Goal: Task Accomplishment & Management: Complete application form

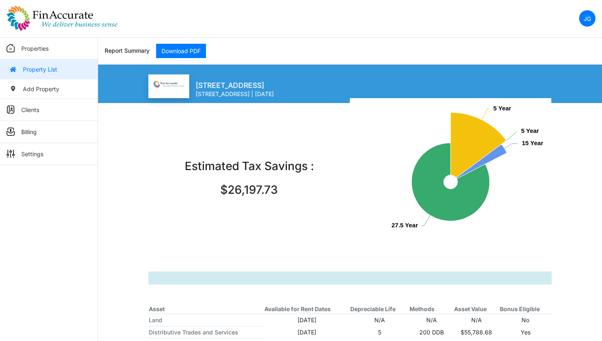
scroll to position [82, 0]
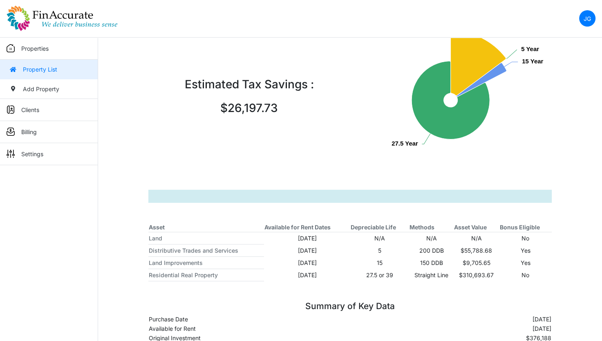
click at [53, 25] on img at bounding box center [62, 18] width 111 height 26
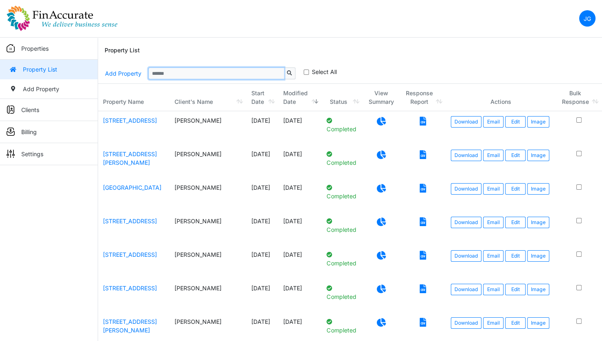
click at [177, 73] on input "Sizing example input" at bounding box center [216, 72] width 136 height 11
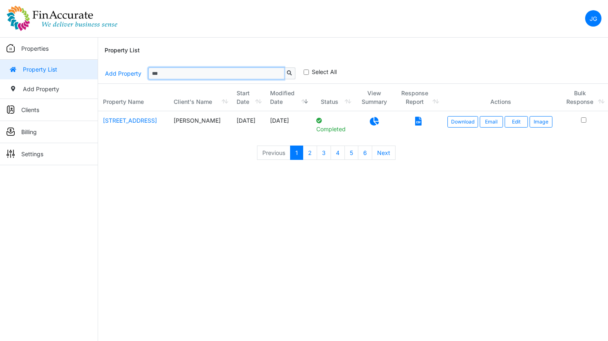
type input "***"
click at [193, 169] on html "JG Change Password Logout jay@finaccurate.com jay@finaccurate.com Properties Pr…" at bounding box center [304, 84] width 608 height 169
drag, startPoint x: 362, startPoint y: 120, endPoint x: 370, endPoint y: 118, distance: 8.1
click at [362, 120] on p at bounding box center [374, 121] width 29 height 10
click at [370, 118] on icon at bounding box center [374, 121] width 9 height 9
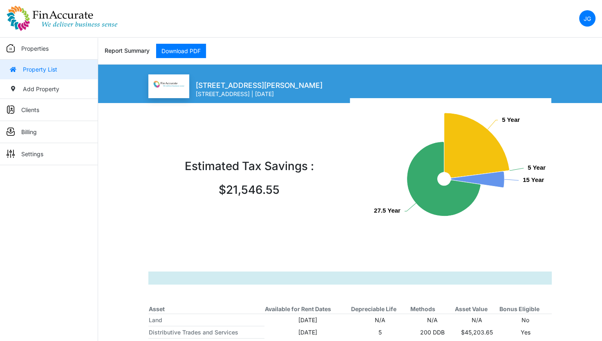
click at [53, 13] on img at bounding box center [62, 18] width 111 height 26
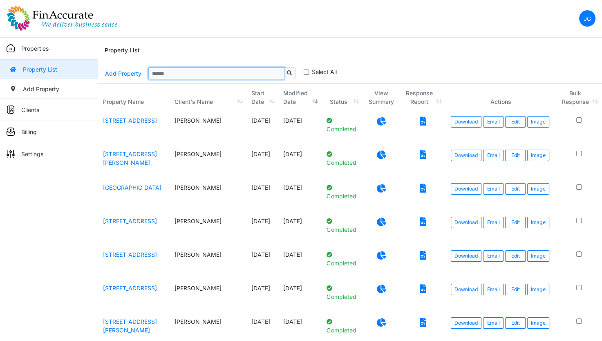
click at [233, 79] on input "Sizing example input" at bounding box center [216, 72] width 136 height 11
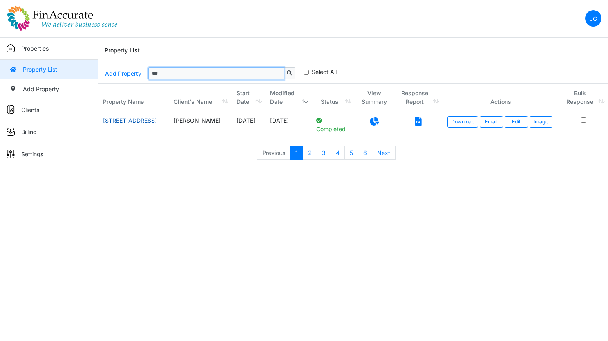
type input "***"
click at [124, 122] on link "422-424 Main St" at bounding box center [130, 120] width 54 height 7
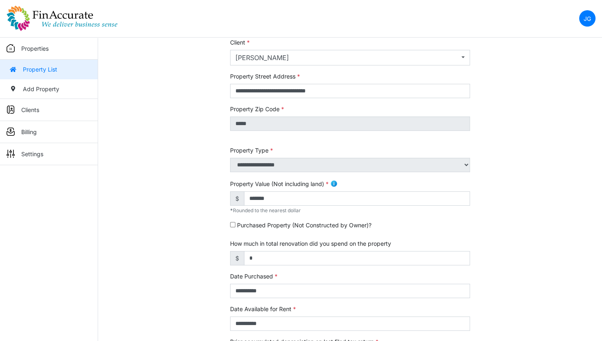
scroll to position [123, 0]
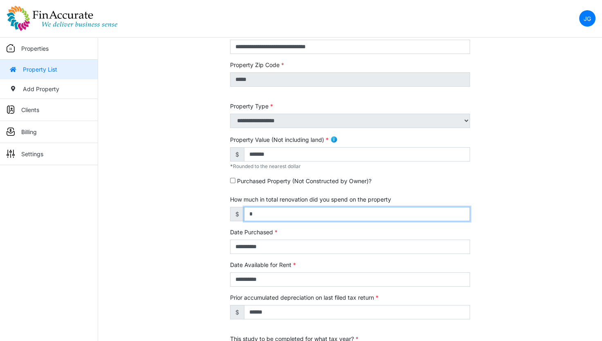
drag, startPoint x: 274, startPoint y: 212, endPoint x: 213, endPoint y: 215, distance: 61.0
click at [213, 215] on div "**********" at bounding box center [350, 217] width 504 height 512
type input "*******"
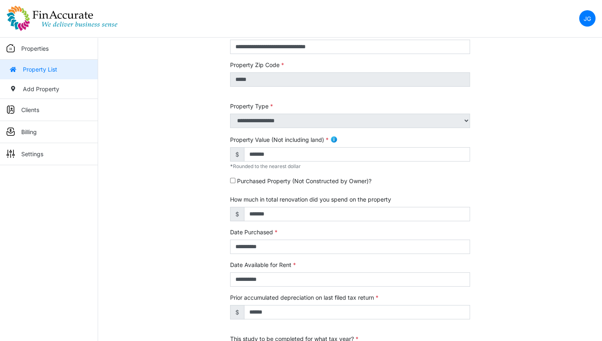
click at [212, 217] on div "**********" at bounding box center [350, 217] width 504 height 512
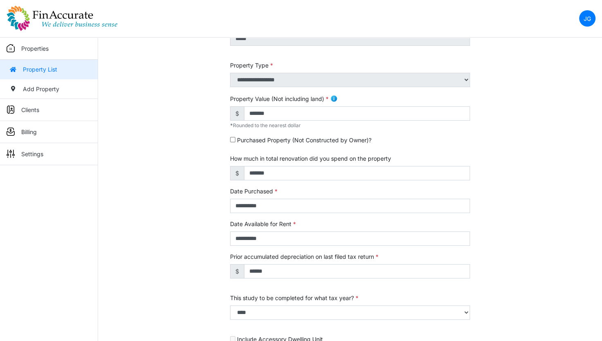
click at [200, 276] on div "**********" at bounding box center [350, 176] width 504 height 512
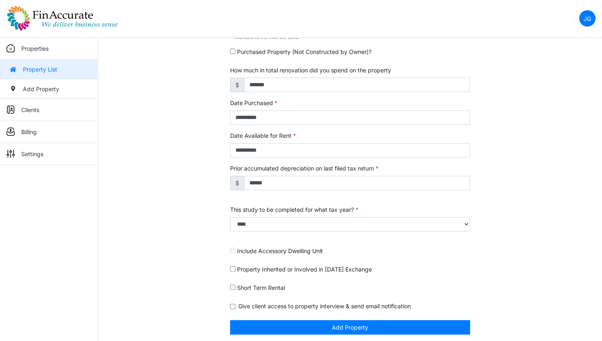
scroll to position [254, 0]
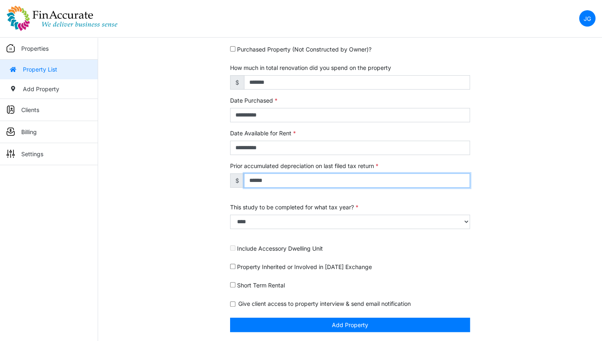
drag, startPoint x: 291, startPoint y: 181, endPoint x: 241, endPoint y: 182, distance: 49.9
click at [241, 182] on div "$ ******" at bounding box center [350, 180] width 240 height 14
type input "*****"
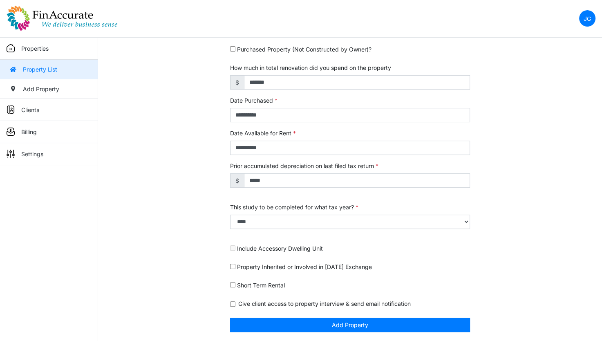
click at [137, 201] on div "**********" at bounding box center [350, 86] width 504 height 512
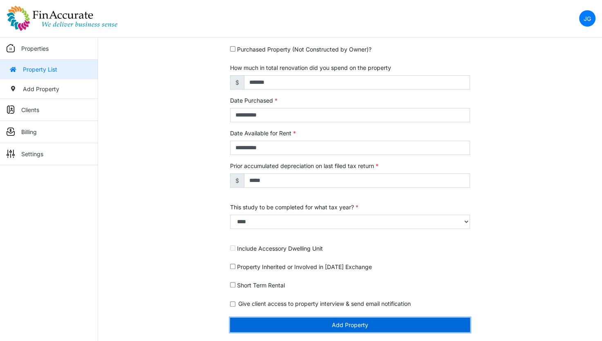
click at [331, 318] on button "Add Property" at bounding box center [350, 325] width 240 height 14
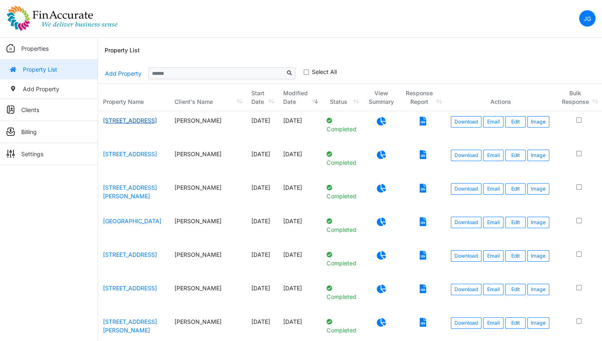
click at [136, 120] on link "422-424 Main St" at bounding box center [130, 120] width 54 height 7
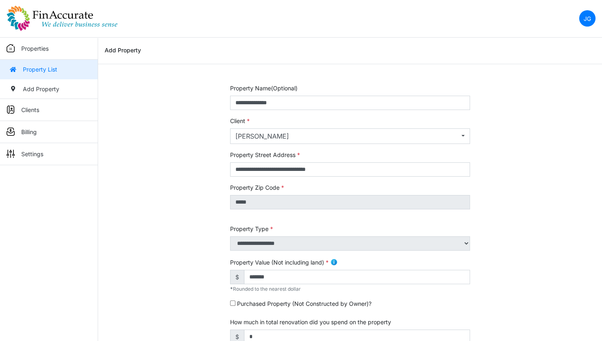
click at [52, 16] on img at bounding box center [62, 18] width 111 height 26
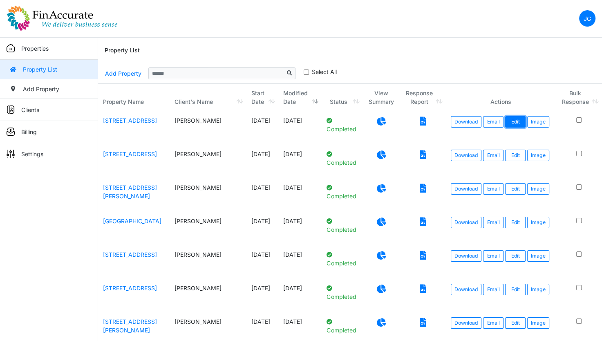
click at [505, 120] on link "Edit" at bounding box center [515, 121] width 20 height 11
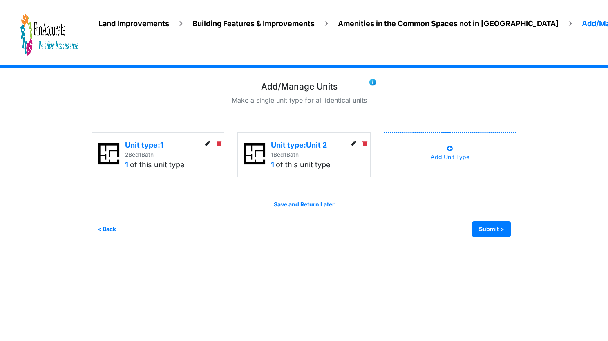
click at [137, 22] on span "Land Improvements" at bounding box center [134, 23] width 71 height 9
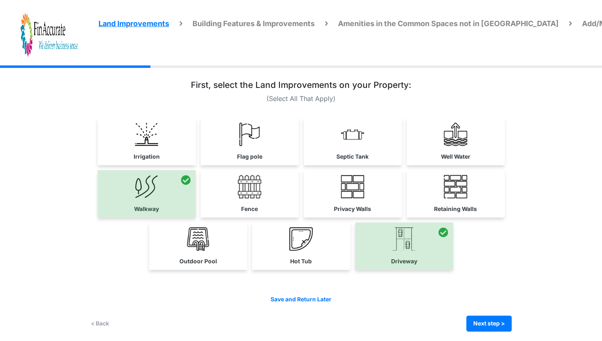
scroll to position [7, 0]
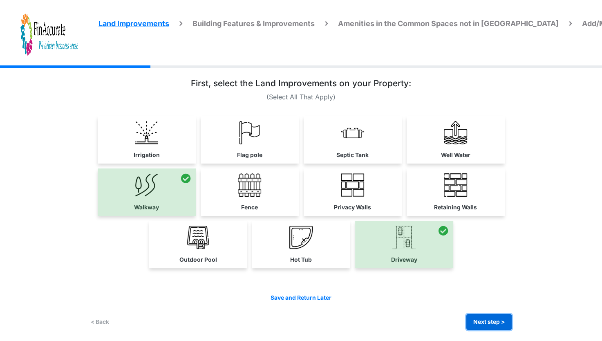
click at [486, 316] on button "Next step >" at bounding box center [489, 322] width 45 height 16
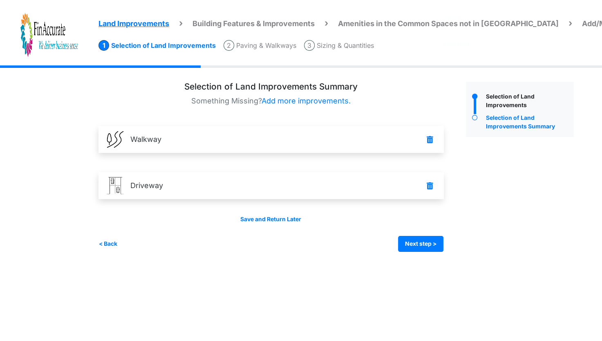
scroll to position [0, 0]
click at [438, 240] on button "Next step >" at bounding box center [424, 244] width 45 height 16
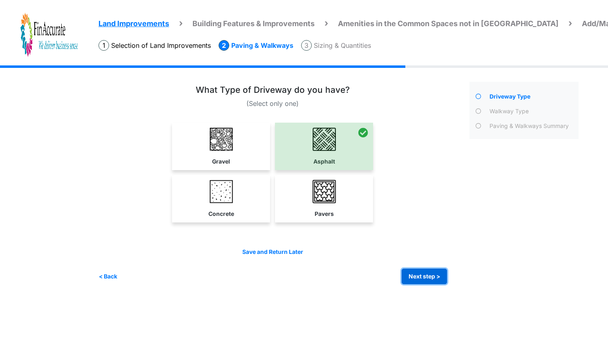
click at [425, 274] on button "Next step >" at bounding box center [424, 277] width 45 height 16
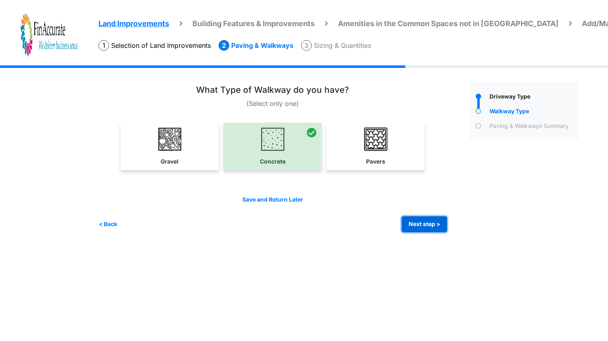
click at [415, 220] on button "Next step >" at bounding box center [424, 224] width 45 height 16
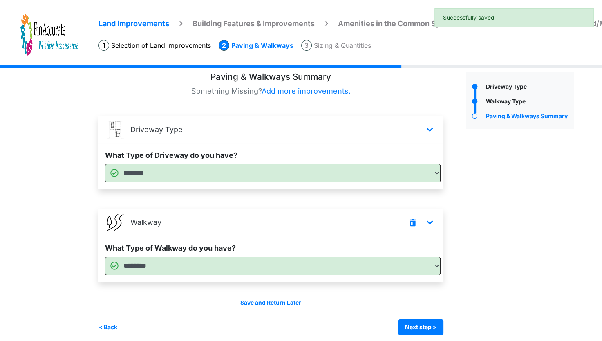
scroll to position [16, 0]
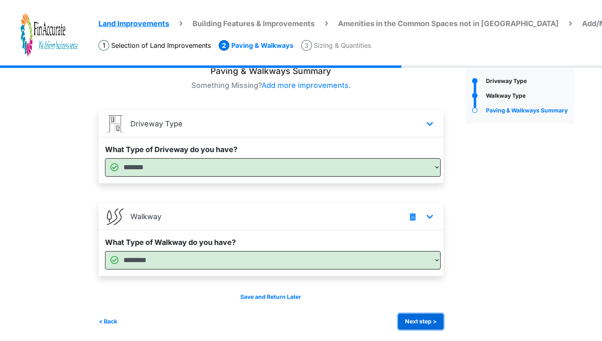
click at [434, 320] on button "Next step >" at bounding box center [420, 322] width 45 height 16
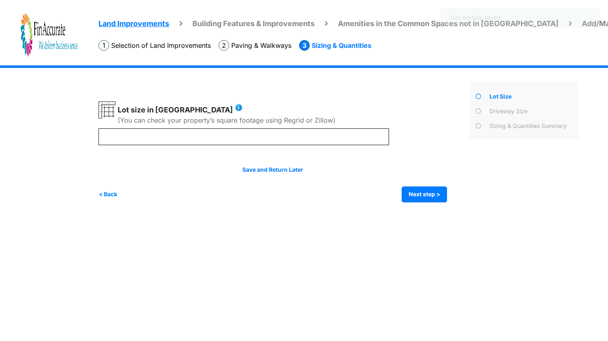
click at [186, 204] on div "Irrigation Flag pole" at bounding box center [342, 139] width 487 height 149
click at [433, 200] on button "Next step >" at bounding box center [424, 194] width 45 height 16
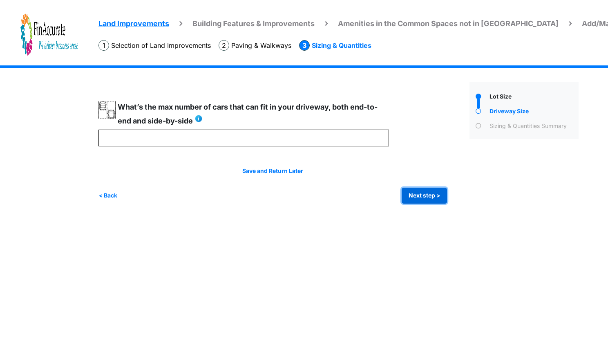
click at [433, 200] on button "Next step >" at bounding box center [424, 196] width 45 height 16
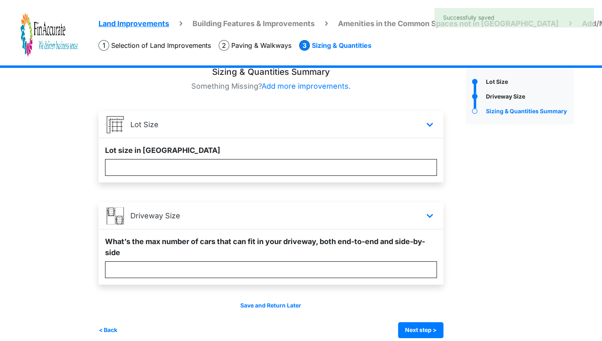
scroll to position [23, 0]
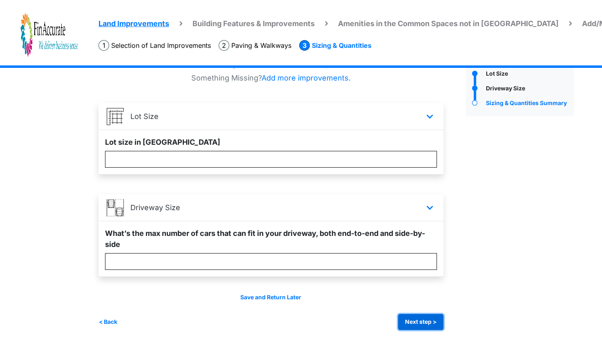
click at [419, 328] on button "Next step >" at bounding box center [420, 322] width 45 height 16
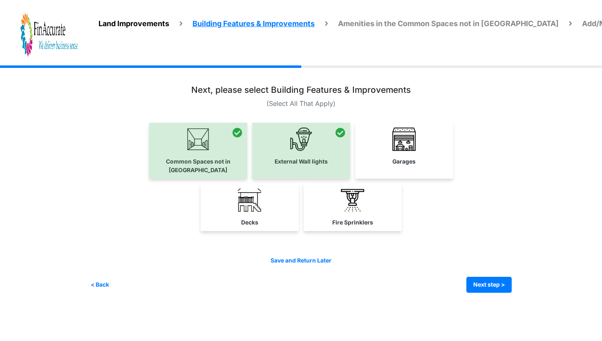
scroll to position [0, 0]
click at [507, 280] on button "Next step >" at bounding box center [494, 285] width 45 height 16
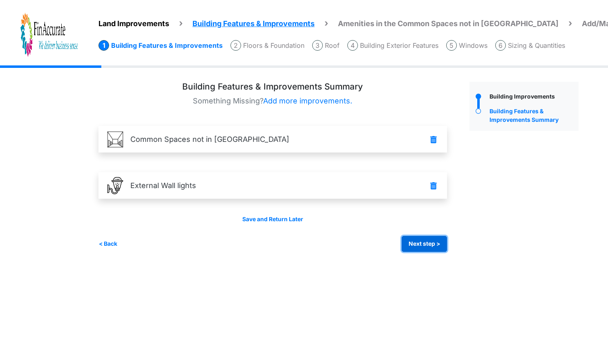
click at [411, 247] on button "Next step >" at bounding box center [424, 244] width 45 height 16
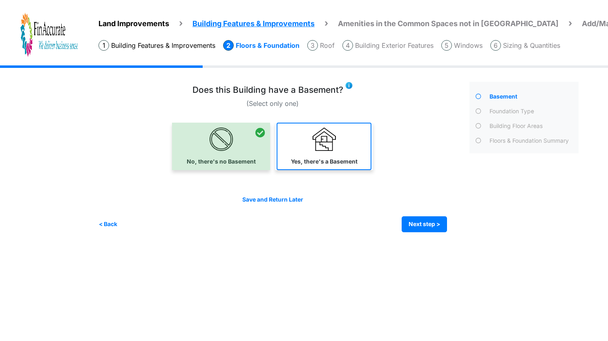
click at [329, 135] on img at bounding box center [324, 139] width 23 height 23
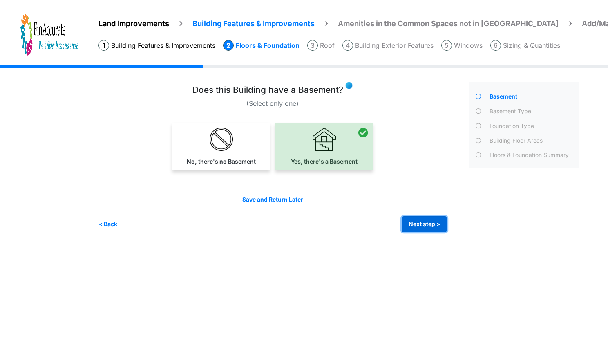
click at [431, 222] on button "Next step >" at bounding box center [424, 224] width 45 height 16
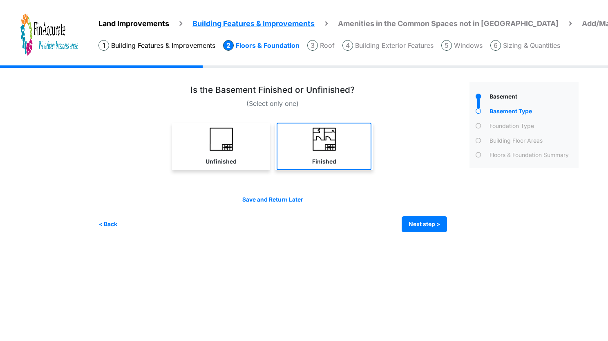
click at [293, 157] on link "Finished" at bounding box center [324, 146] width 95 height 47
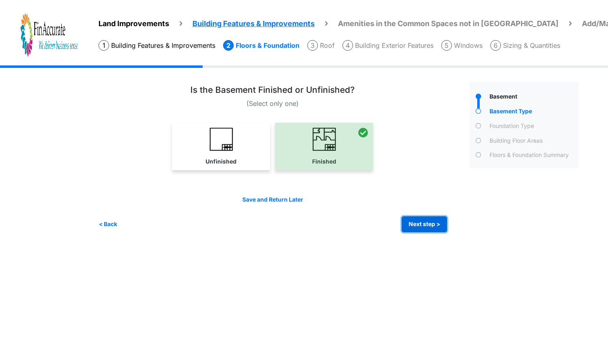
click at [437, 225] on button "Next step >" at bounding box center [424, 224] width 45 height 16
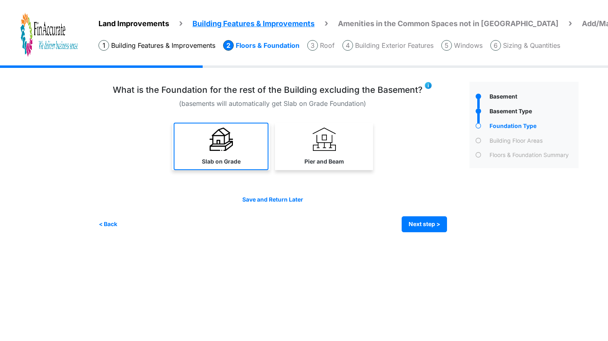
click at [249, 168] on link "Slab on Grade" at bounding box center [221, 146] width 95 height 47
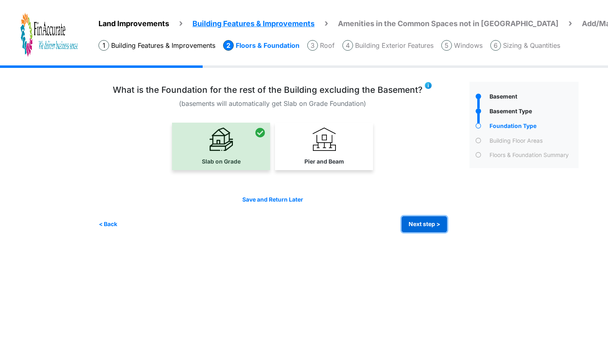
click at [437, 218] on button "Next step >" at bounding box center [424, 224] width 45 height 16
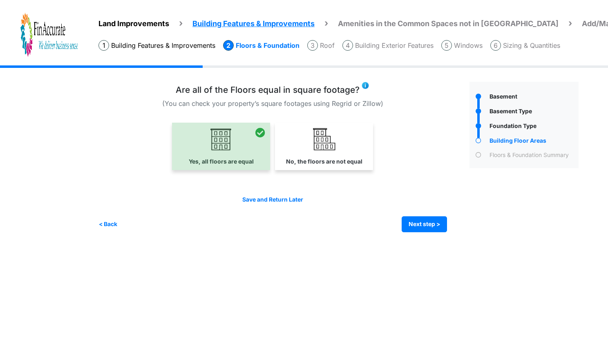
click at [429, 232] on div "Irrigation Flag pole" at bounding box center [342, 154] width 487 height 179
click at [438, 218] on button "Next step >" at bounding box center [424, 224] width 45 height 16
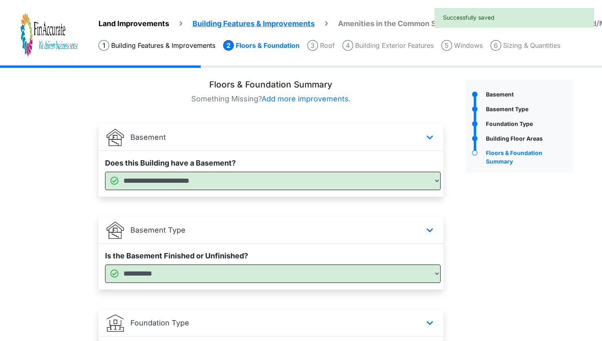
scroll to position [201, 0]
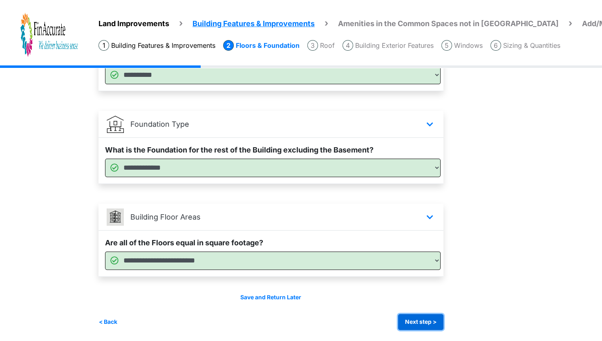
click at [414, 325] on button "Next step >" at bounding box center [420, 322] width 45 height 16
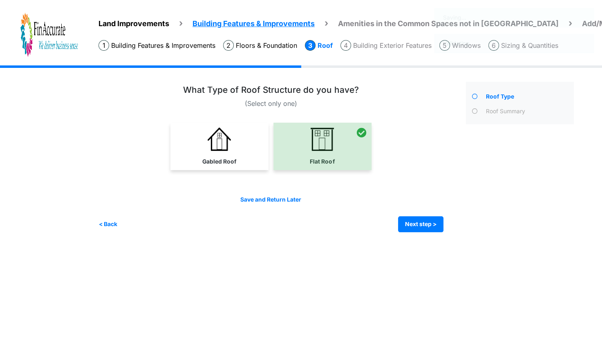
scroll to position [0, 0]
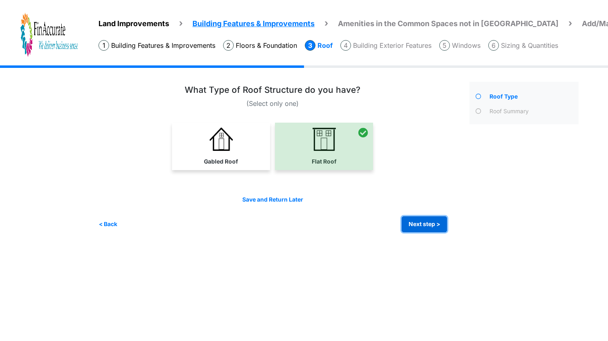
click at [419, 222] on button "Next step >" at bounding box center [424, 224] width 45 height 16
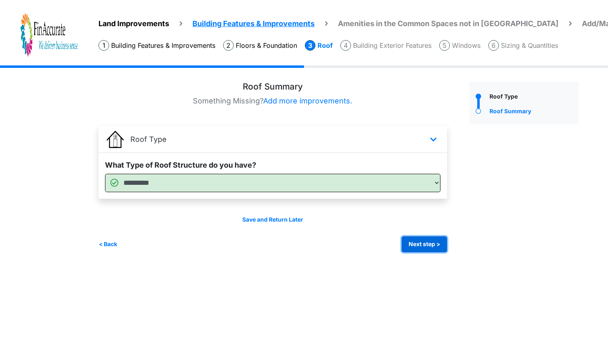
click at [414, 241] on button "Next step >" at bounding box center [424, 244] width 45 height 16
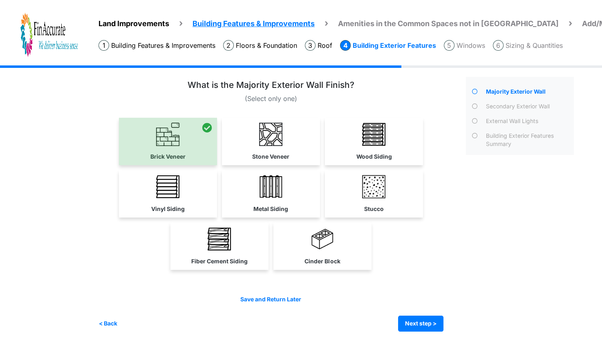
scroll to position [7, 0]
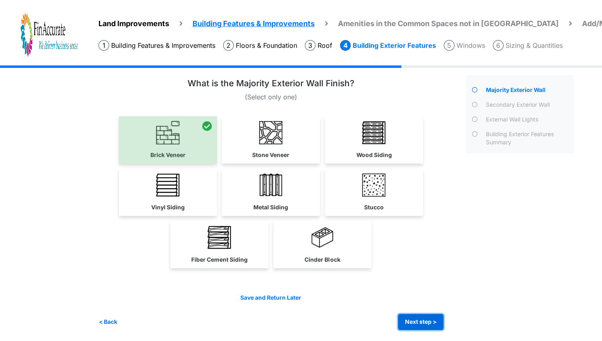
click at [412, 319] on button "Next step >" at bounding box center [420, 322] width 45 height 16
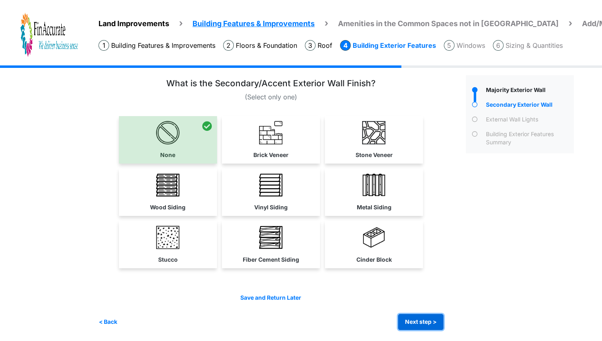
click at [432, 326] on button "Next step >" at bounding box center [420, 322] width 45 height 16
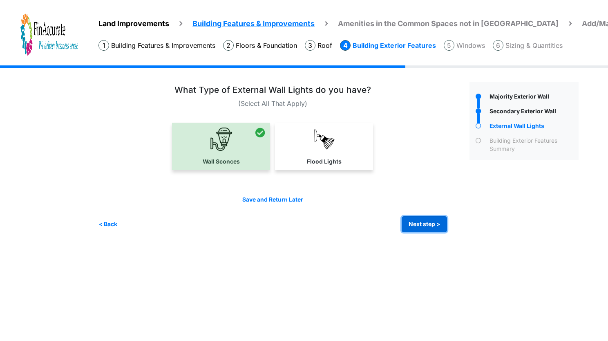
click at [410, 221] on button "Next step >" at bounding box center [424, 224] width 45 height 16
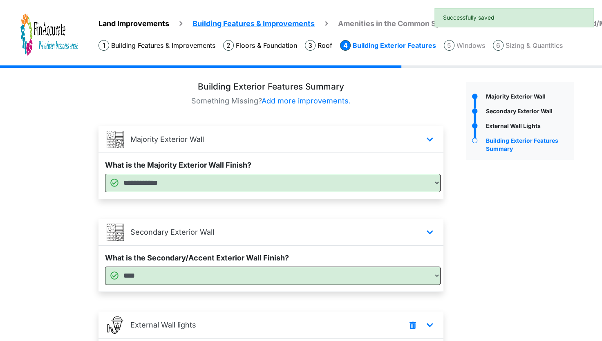
scroll to position [132, 0]
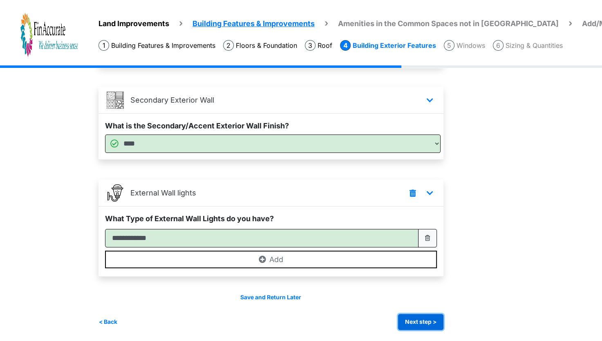
click at [419, 321] on button "Next step >" at bounding box center [420, 322] width 45 height 16
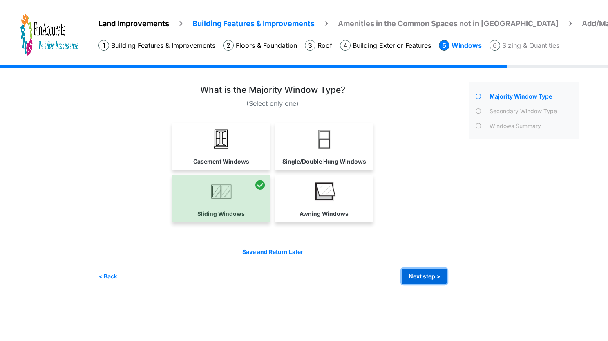
click at [423, 282] on button "Next step >" at bounding box center [424, 277] width 45 height 16
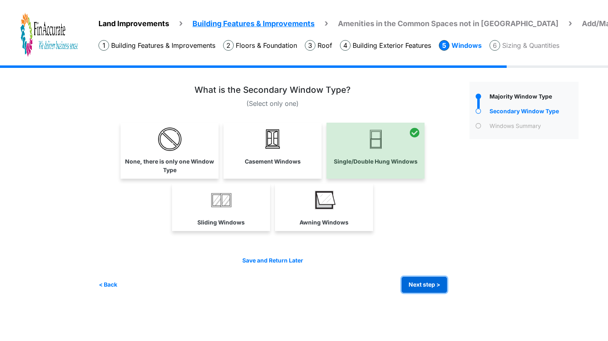
click at [419, 283] on button "Next step >" at bounding box center [424, 285] width 45 height 16
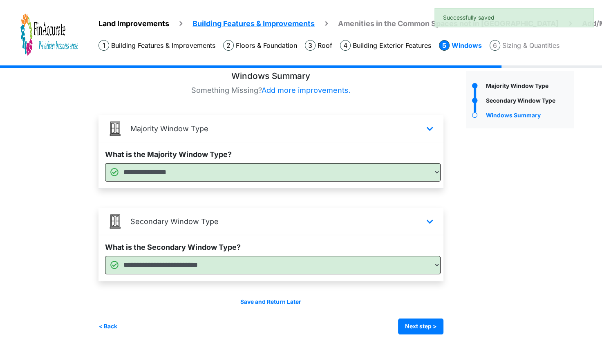
scroll to position [16, 0]
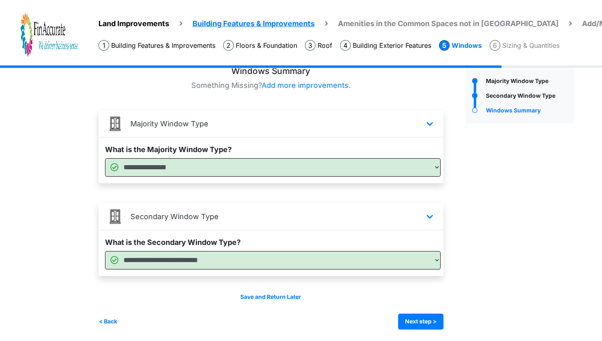
click at [451, 327] on div "Windows Summary Something Missing? Add more improvements. Majority Window Type" at bounding box center [279, 197] width 361 height 263
click at [443, 329] on div "Irrigation Flag pole" at bounding box center [340, 196] width 482 height 292
click at [418, 323] on button "Next step >" at bounding box center [420, 322] width 45 height 16
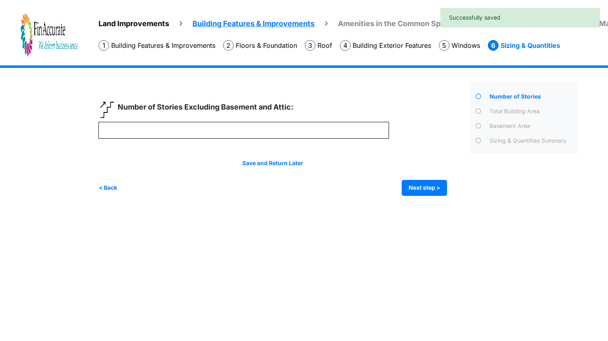
click at [210, 208] on html "Land Improvements Building Features & Improvements Amenities in the Common Spac…" at bounding box center [304, 104] width 608 height 208
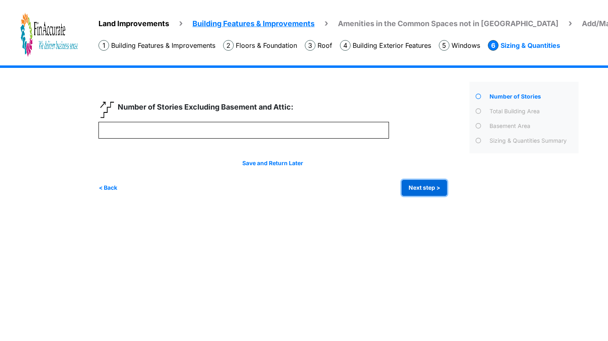
click at [416, 189] on button "Next step >" at bounding box center [424, 188] width 45 height 16
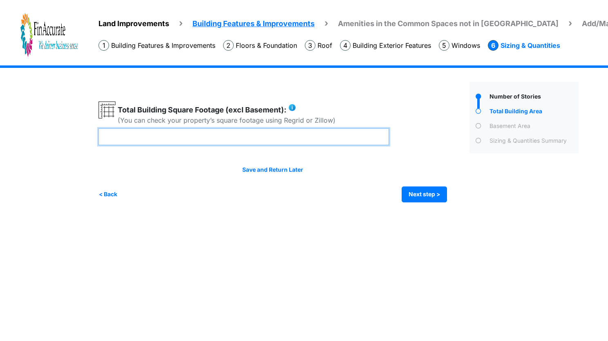
drag, startPoint x: 204, startPoint y: 144, endPoint x: 75, endPoint y: 145, distance: 128.4
click at [75, 145] on div "Land Improvements Building Features & Improvements Amenities in the Common Spac…" at bounding box center [304, 139] width 608 height 149
type input "****"
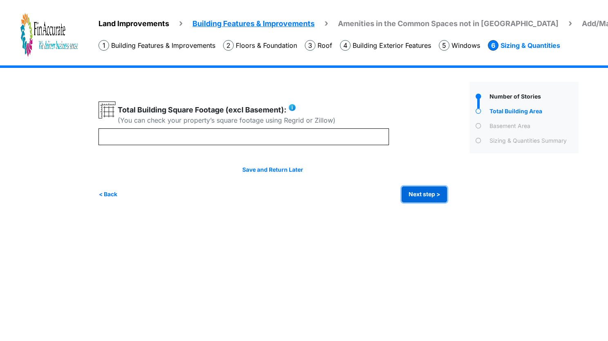
click at [437, 197] on button "Next step >" at bounding box center [424, 194] width 45 height 16
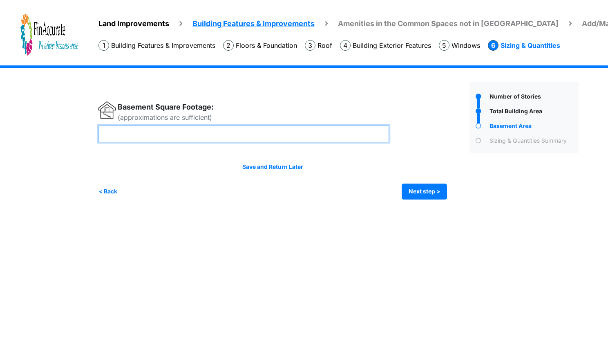
click at [236, 135] on input "number" at bounding box center [244, 134] width 291 height 17
type input "***"
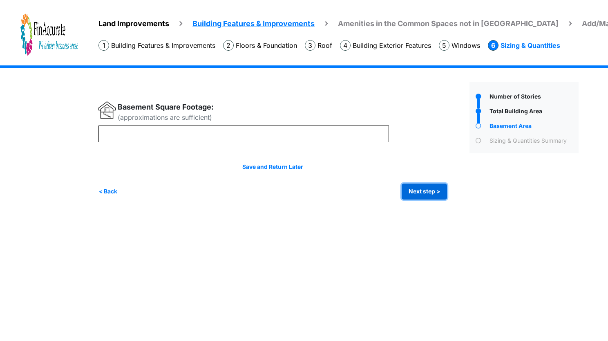
type input "***"
click at [430, 186] on button "Next step >" at bounding box center [424, 192] width 45 height 16
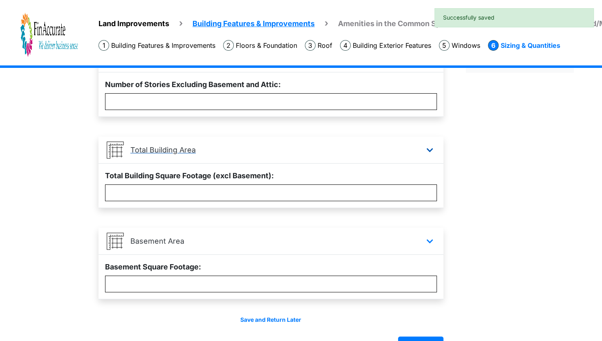
scroll to position [103, 0]
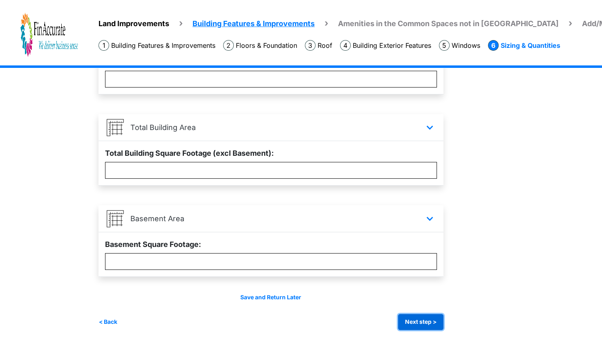
click at [420, 321] on button "Next step >" at bounding box center [420, 322] width 45 height 16
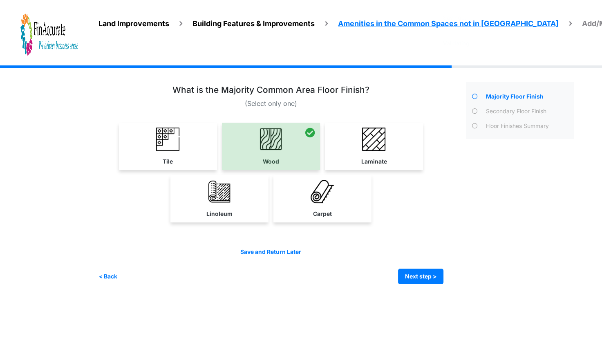
scroll to position [0, 0]
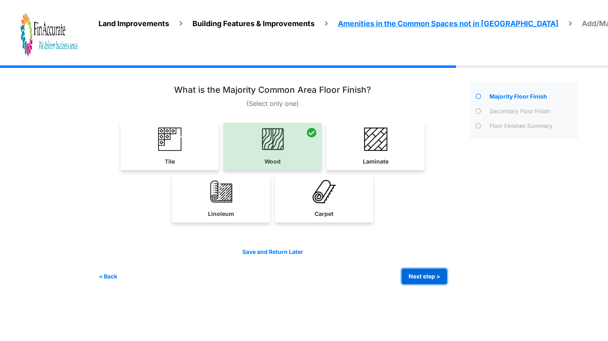
click at [431, 277] on button "Next step >" at bounding box center [424, 277] width 45 height 16
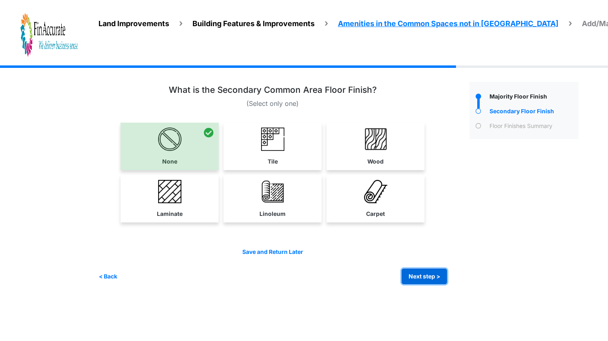
click at [431, 277] on button "Next step >" at bounding box center [424, 277] width 45 height 16
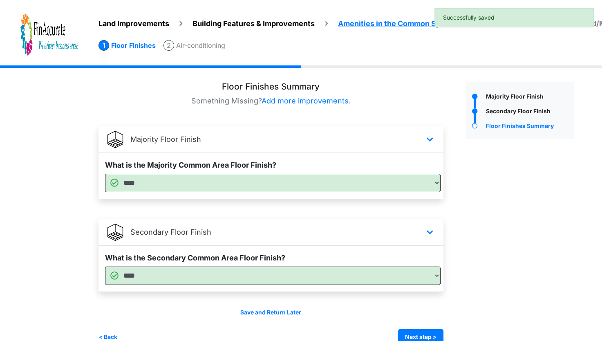
scroll to position [16, 0]
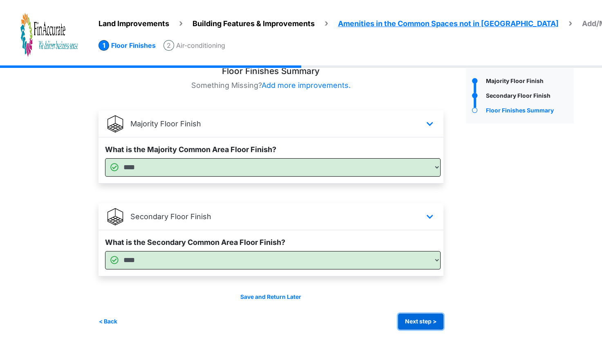
click at [424, 323] on button "Next step >" at bounding box center [420, 322] width 45 height 16
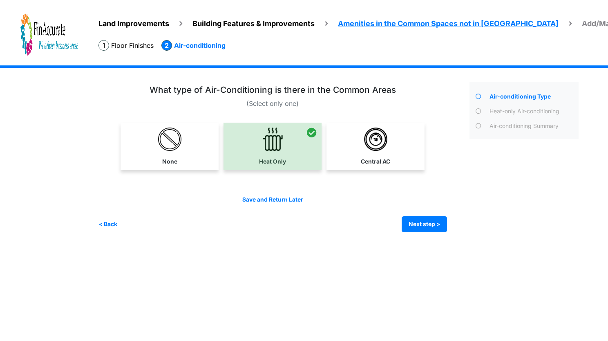
click at [431, 232] on div "Irrigation Flag pole" at bounding box center [342, 154] width 487 height 179
click at [437, 226] on button "Next step >" at bounding box center [424, 224] width 45 height 16
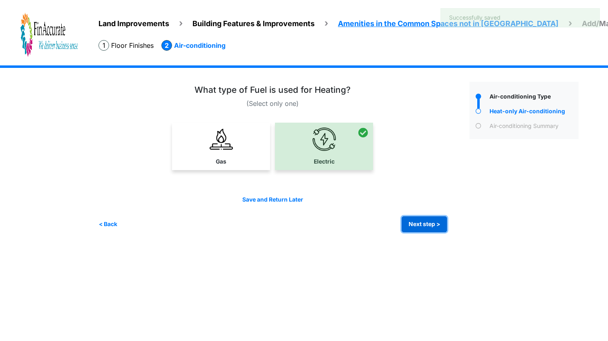
click at [437, 226] on button "Next step >" at bounding box center [424, 224] width 45 height 16
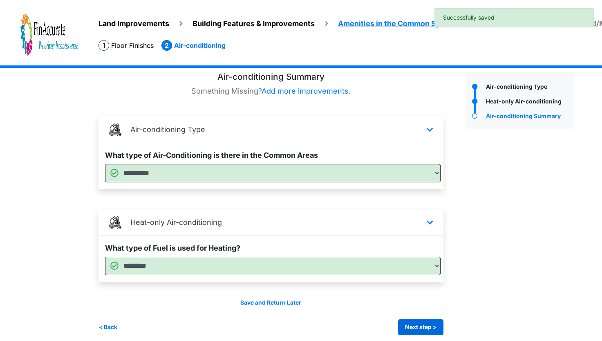
scroll to position [16, 0]
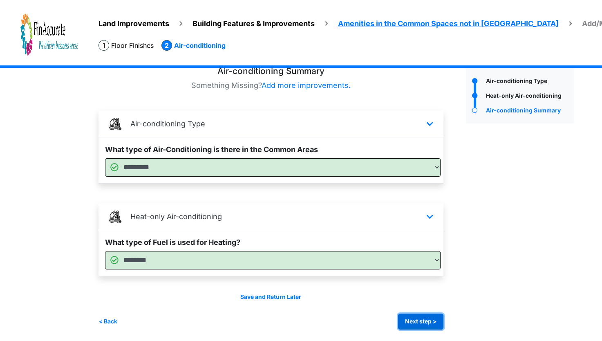
click at [429, 322] on button "Next step >" at bounding box center [420, 322] width 45 height 16
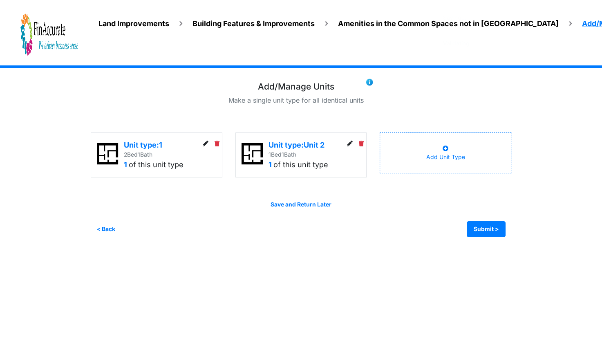
scroll to position [0, 0]
click at [352, 143] on icon at bounding box center [354, 144] width 6 height 6
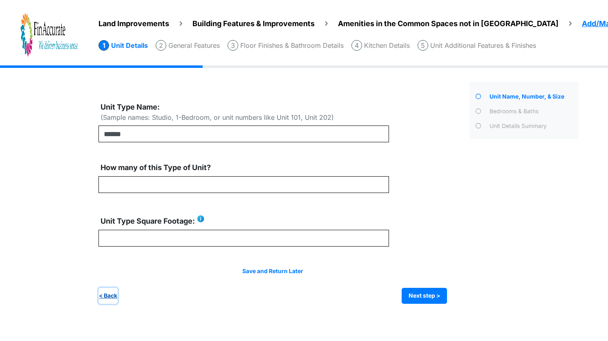
click at [100, 296] on button "< Back" at bounding box center [108, 296] width 19 height 16
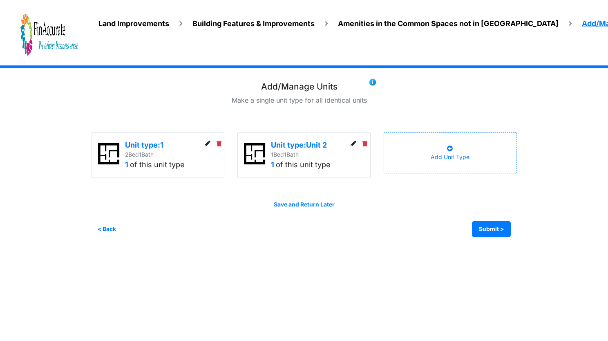
click at [208, 143] on icon at bounding box center [208, 144] width 6 height 6
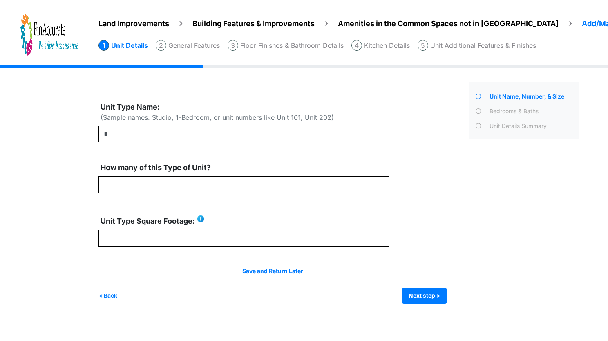
click at [96, 302] on div "Land Improvements Building Features & Improvements Amenities in the Common Spac…" at bounding box center [304, 190] width 608 height 251
click at [105, 294] on button "< Back" at bounding box center [108, 296] width 19 height 16
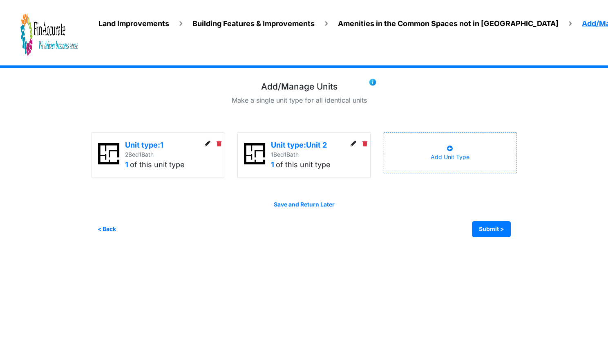
click at [209, 143] on icon at bounding box center [208, 144] width 6 height 6
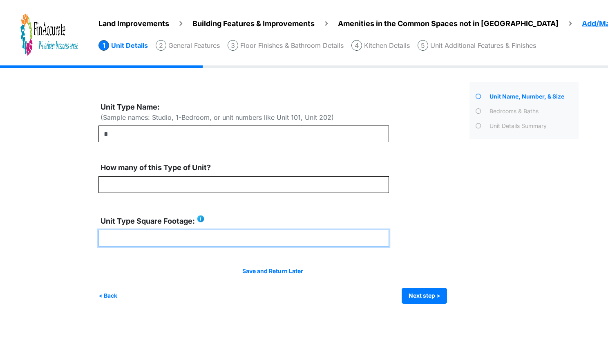
drag, startPoint x: 149, startPoint y: 246, endPoint x: 77, endPoint y: 248, distance: 72.0
click at [77, 248] on div "Land Improvements Building Features & Improvements Amenities in the Common Spac…" at bounding box center [304, 190] width 608 height 251
type input "****"
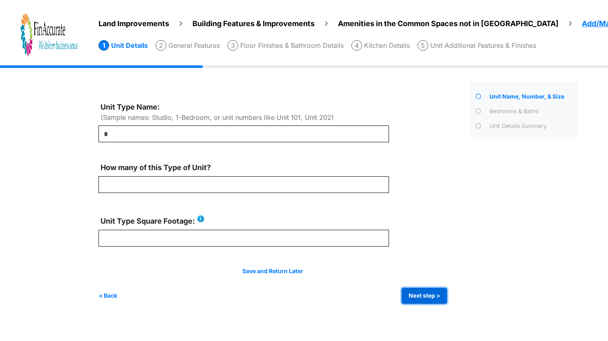
click at [436, 288] on button "Next step >" at bounding box center [424, 296] width 45 height 16
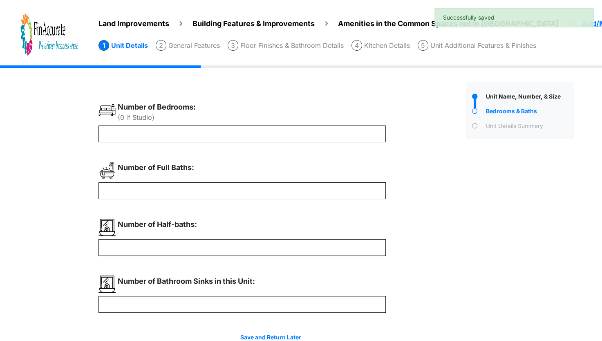
scroll to position [41, 0]
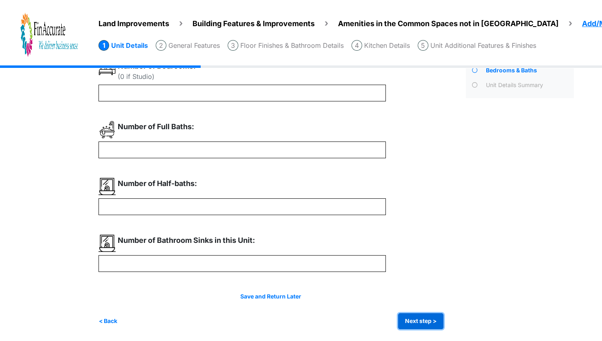
click at [417, 316] on button "Next step >" at bounding box center [420, 321] width 45 height 16
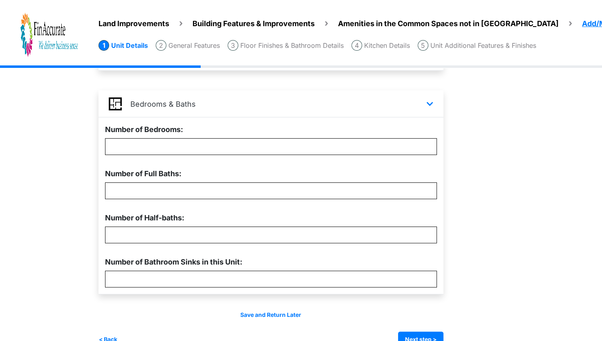
scroll to position [233, 0]
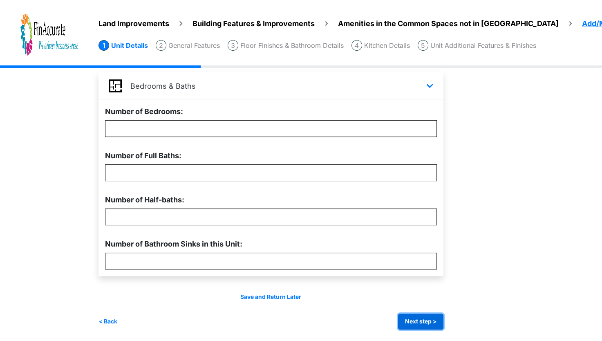
click at [420, 323] on button "Next step >" at bounding box center [420, 322] width 45 height 16
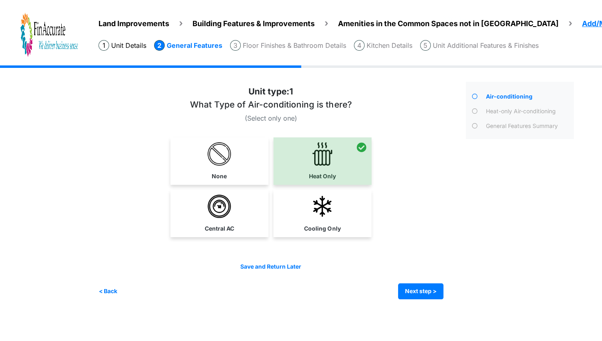
scroll to position [0, 0]
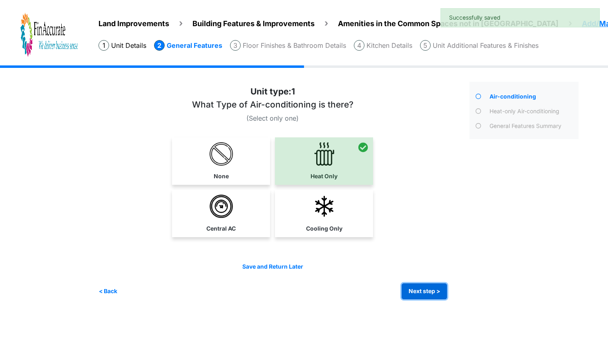
click at [420, 286] on button "Next step >" at bounding box center [424, 291] width 45 height 16
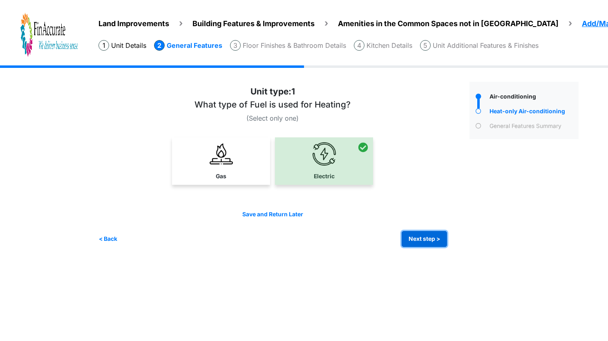
click at [426, 242] on button "Next step >" at bounding box center [424, 239] width 45 height 16
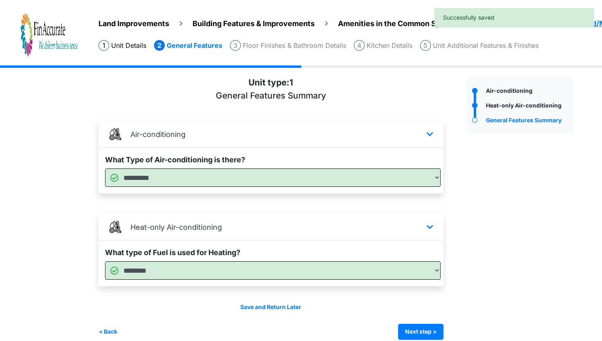
scroll to position [16, 0]
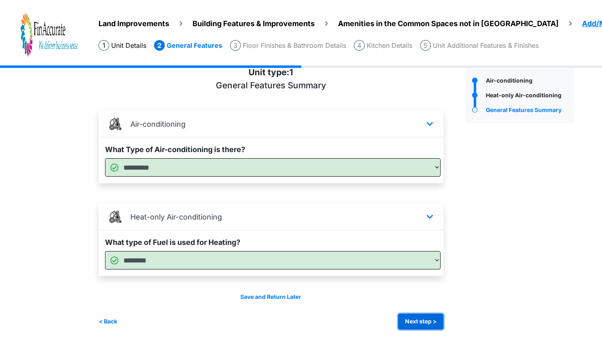
click at [431, 316] on button "Next step >" at bounding box center [420, 322] width 45 height 16
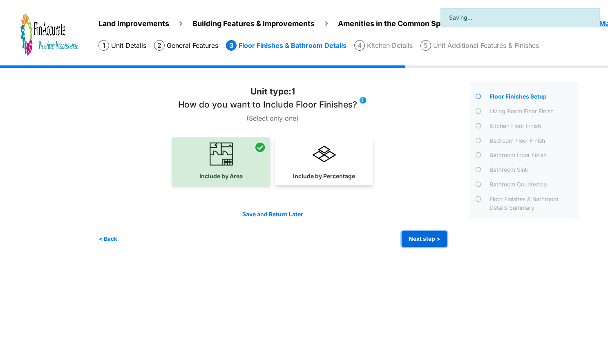
click at [416, 234] on button "Next step >" at bounding box center [424, 239] width 45 height 16
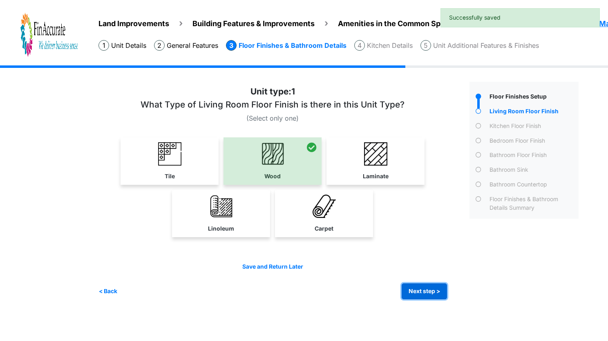
click at [425, 289] on button "Next step >" at bounding box center [424, 291] width 45 height 16
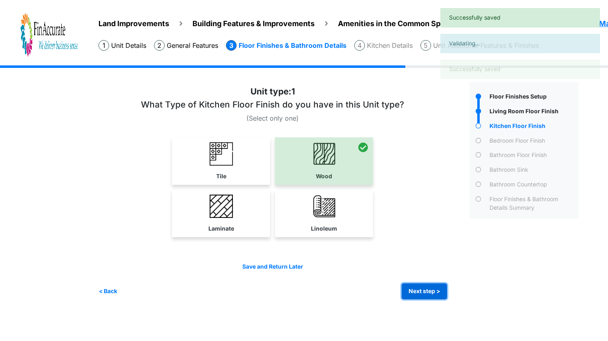
click at [425, 289] on button "Next step >" at bounding box center [424, 291] width 45 height 16
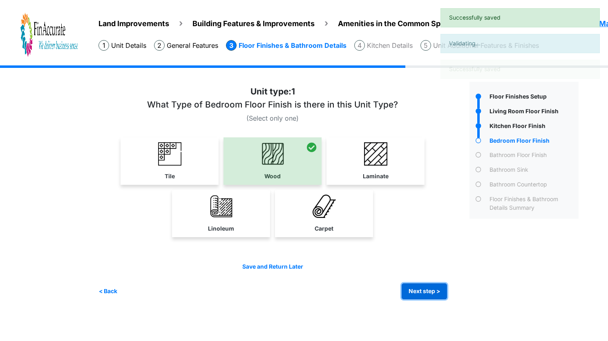
click at [425, 289] on button "Next step >" at bounding box center [424, 291] width 45 height 16
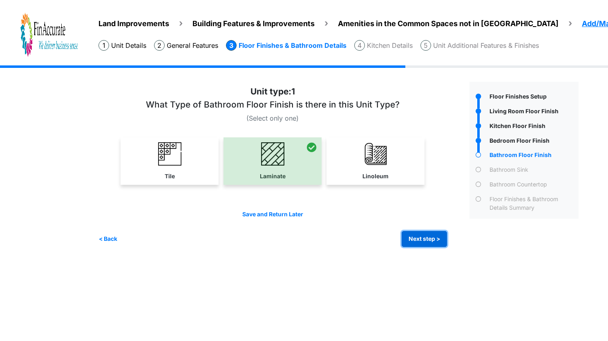
click at [427, 238] on button "Next step >" at bounding box center [424, 239] width 45 height 16
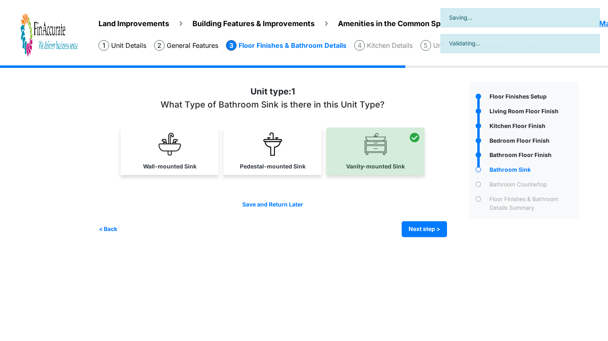
click at [427, 238] on div "Irrigation Flag pole" at bounding box center [342, 157] width 487 height 184
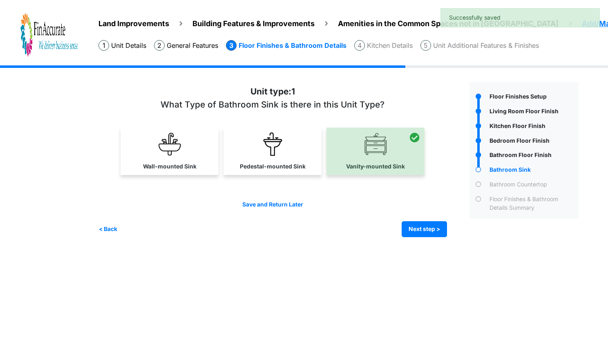
click at [428, 220] on div "Save and Return Later < Back Next step > Save and submit" at bounding box center [273, 218] width 349 height 37
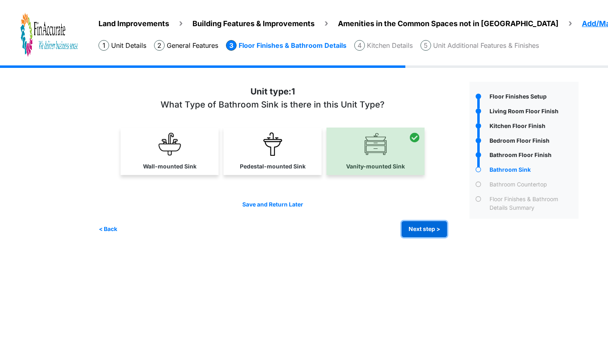
click at [429, 225] on button "Next step >" at bounding box center [424, 229] width 45 height 16
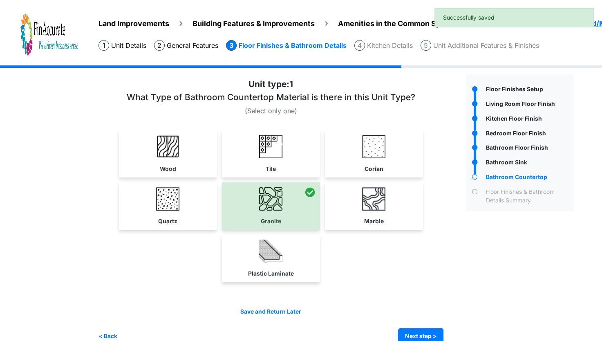
scroll to position [21, 0]
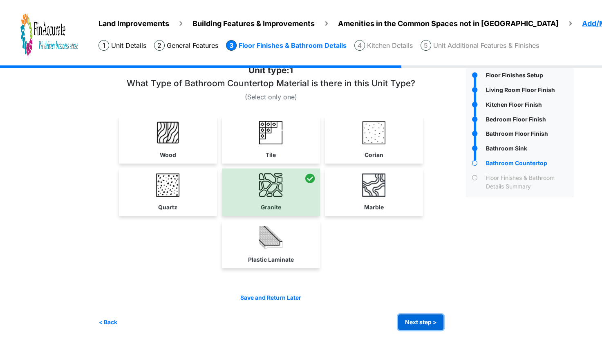
click at [435, 318] on button "Next step >" at bounding box center [420, 322] width 45 height 16
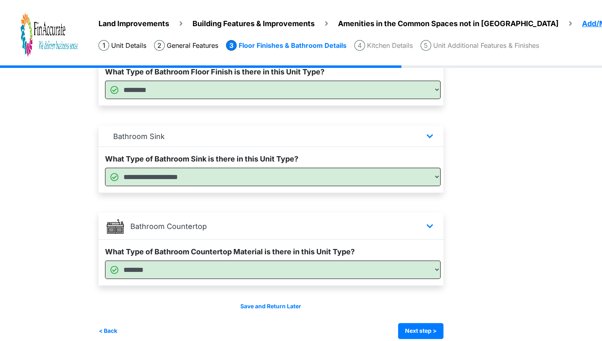
scroll to position [473, 0]
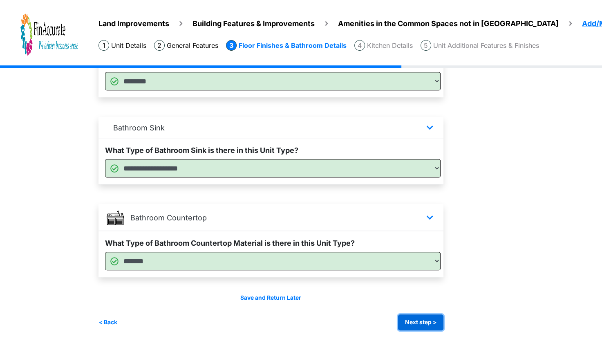
click at [417, 320] on button "Next step >" at bounding box center [420, 322] width 45 height 16
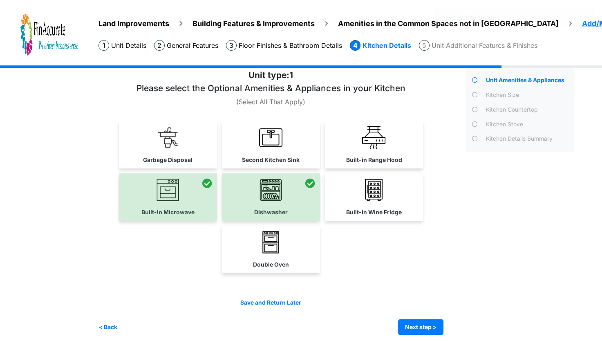
scroll to position [21, 0]
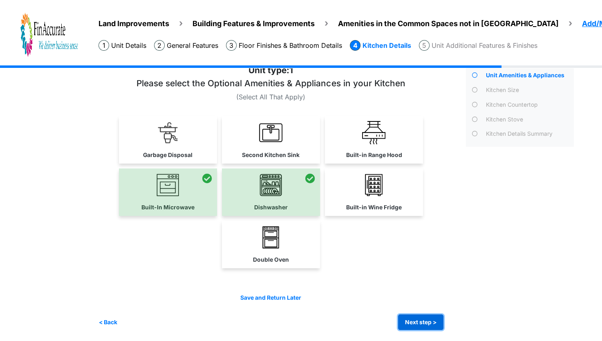
click at [433, 323] on button "Next step >" at bounding box center [420, 322] width 45 height 16
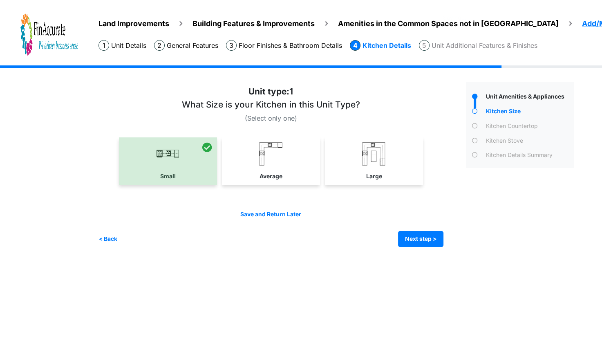
scroll to position [0, 0]
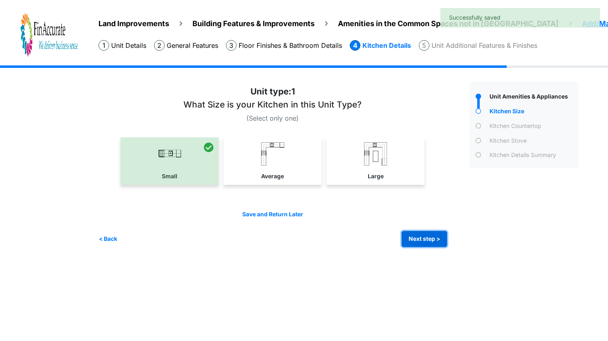
click at [413, 236] on button "Next step >" at bounding box center [424, 239] width 45 height 16
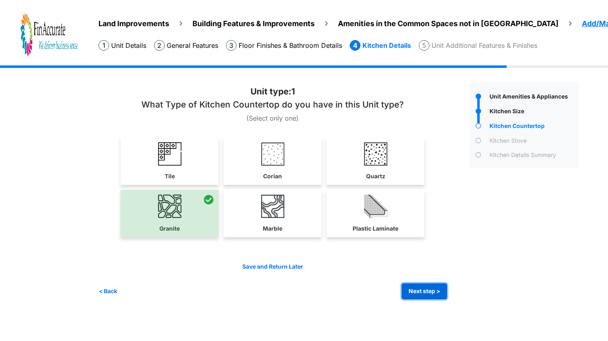
click at [424, 289] on button "Next step >" at bounding box center [424, 291] width 45 height 16
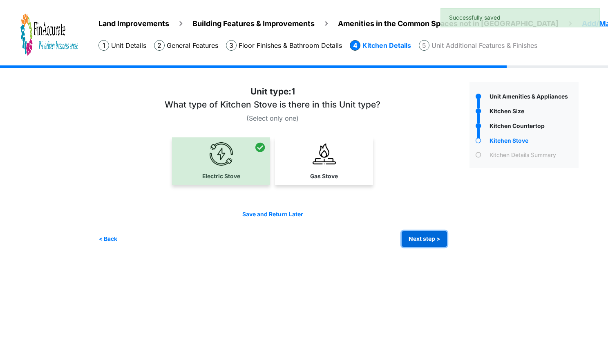
click at [429, 243] on button "Next step >" at bounding box center [424, 239] width 45 height 16
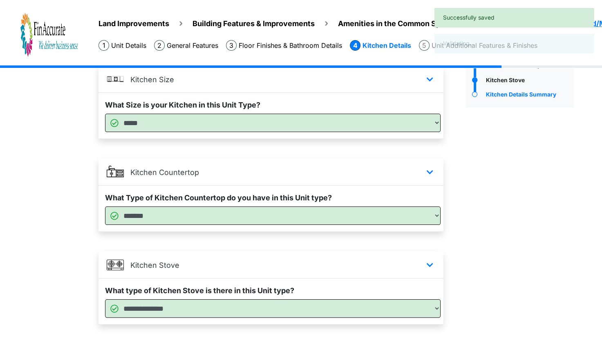
scroll to position [108, 0]
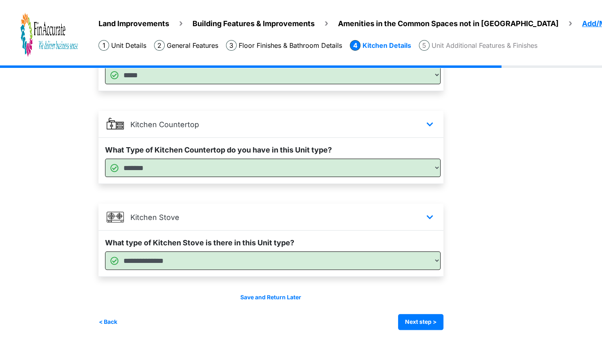
click at [433, 309] on div "Save and Return Later < Back Next step > Save and submit" at bounding box center [271, 311] width 345 height 37
click at [432, 316] on button "Next step >" at bounding box center [420, 322] width 45 height 16
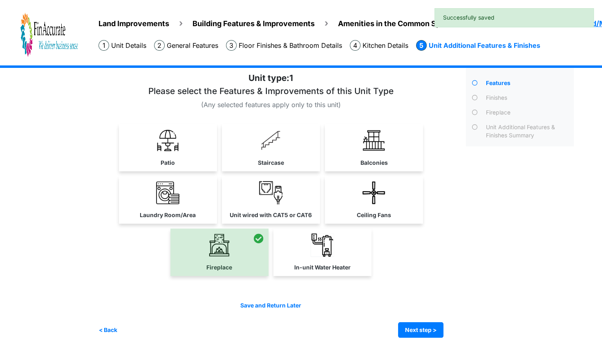
scroll to position [21, 0]
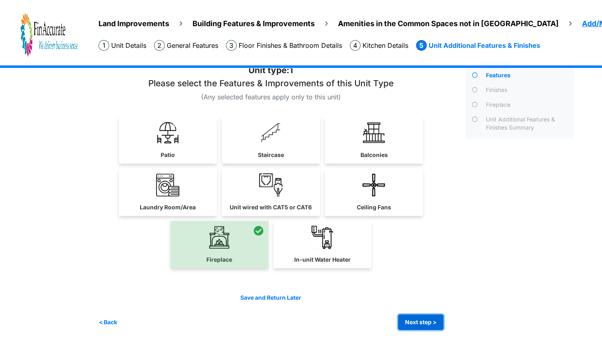
click at [428, 321] on button "Next step >" at bounding box center [420, 322] width 45 height 16
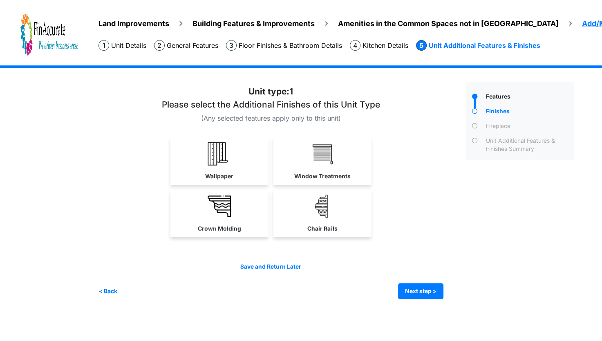
scroll to position [0, 0]
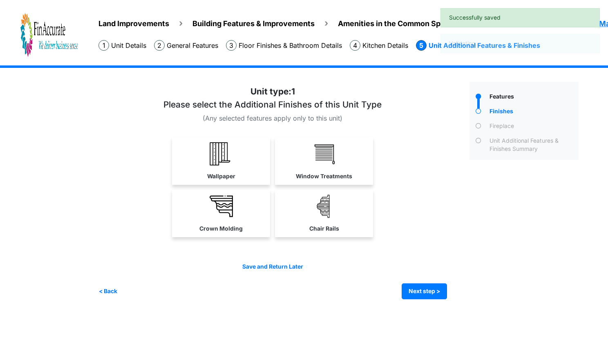
click at [416, 271] on div "Save and Return Later < Back Next step > Save and submit" at bounding box center [273, 280] width 349 height 37
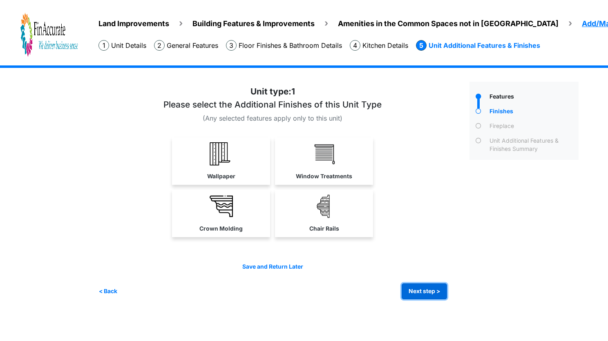
click at [424, 285] on button "Next step >" at bounding box center [424, 291] width 45 height 16
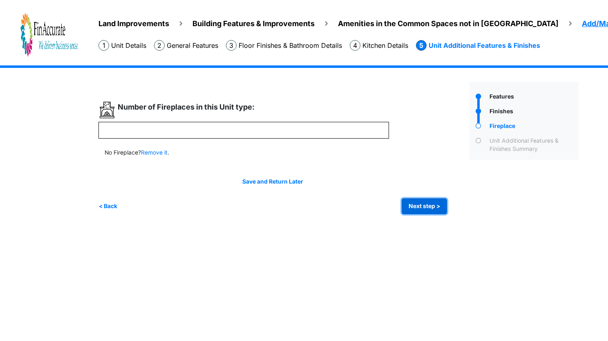
click at [413, 210] on button "Next step >" at bounding box center [424, 206] width 45 height 16
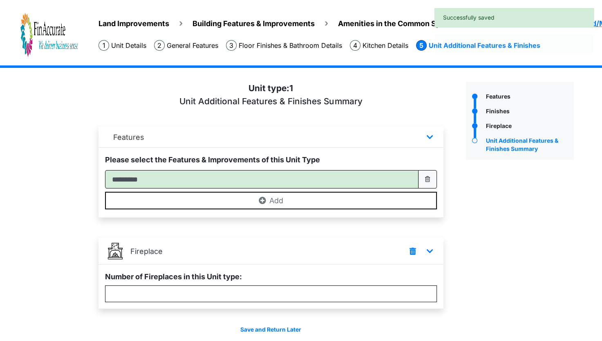
scroll to position [32, 0]
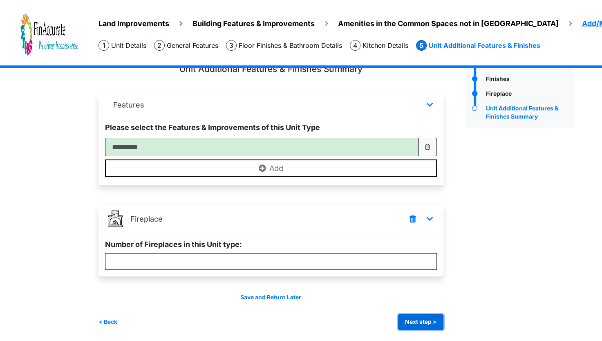
click at [417, 316] on button "Next step >" at bounding box center [420, 322] width 45 height 16
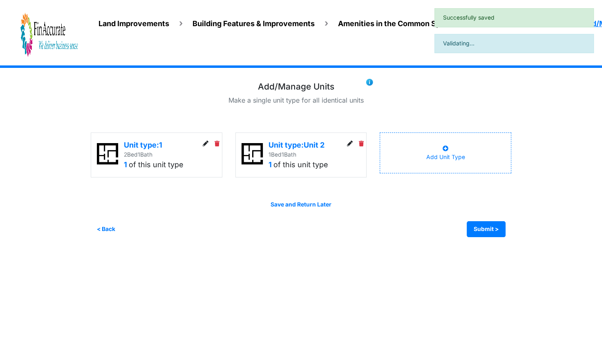
scroll to position [0, 0]
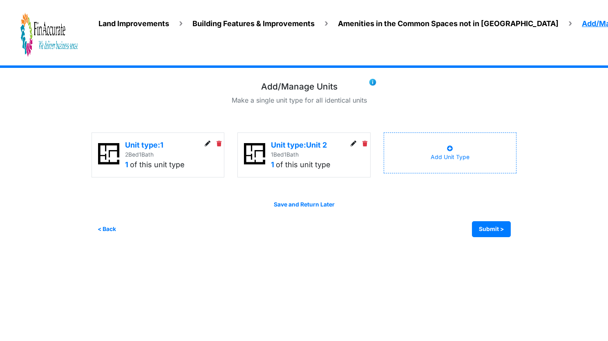
click at [354, 141] on icon at bounding box center [354, 144] width 6 height 6
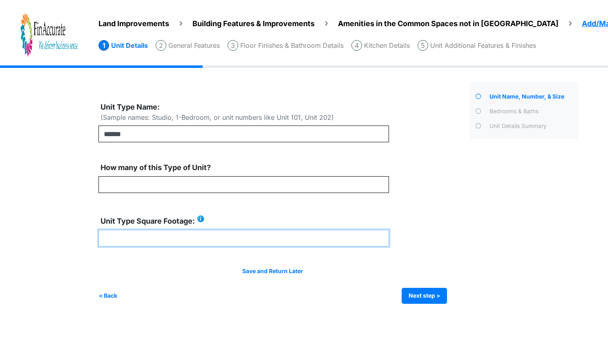
drag, startPoint x: 163, startPoint y: 238, endPoint x: 90, endPoint y: 238, distance: 73.2
click at [90, 238] on div "Land Improvements Building Features & Improvements Amenities in the Common Spac…" at bounding box center [304, 190] width 608 height 251
type input "****"
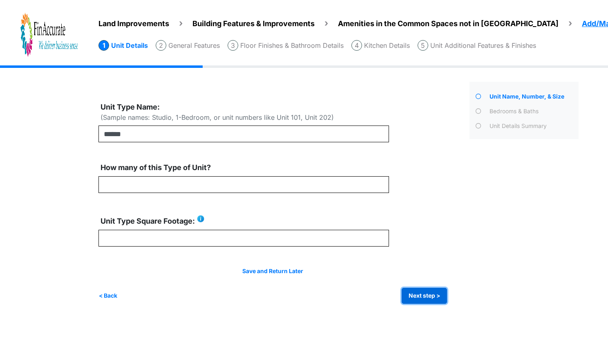
type input "****"
click at [421, 292] on button "Next step >" at bounding box center [424, 296] width 45 height 16
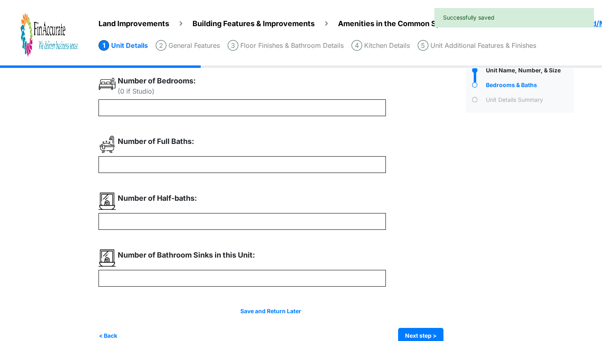
scroll to position [41, 0]
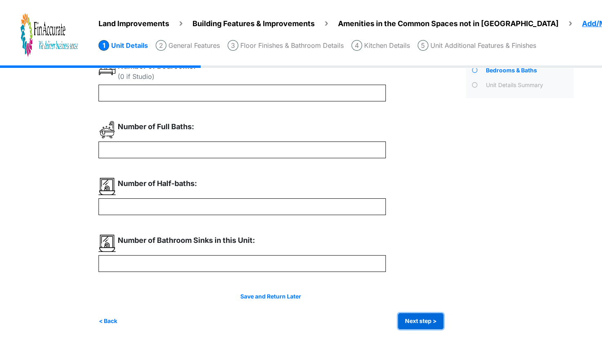
click at [420, 315] on button "Next step >" at bounding box center [420, 321] width 45 height 16
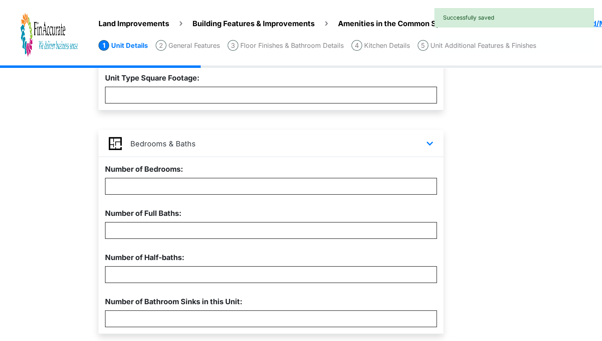
scroll to position [233, 0]
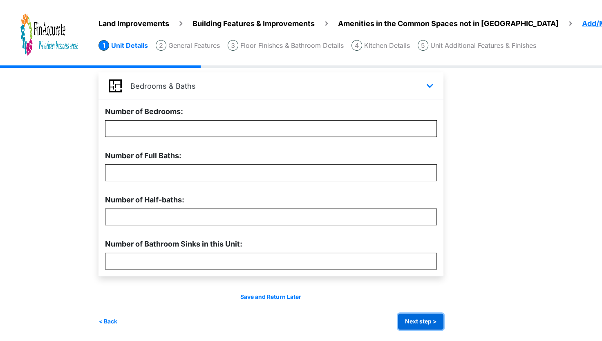
click at [424, 321] on button "Next step >" at bounding box center [420, 322] width 45 height 16
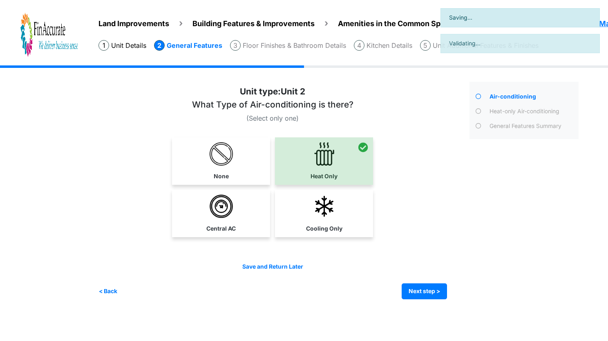
click at [415, 276] on div "Save and Return Later < Back Next step > Save and submit" at bounding box center [273, 280] width 349 height 37
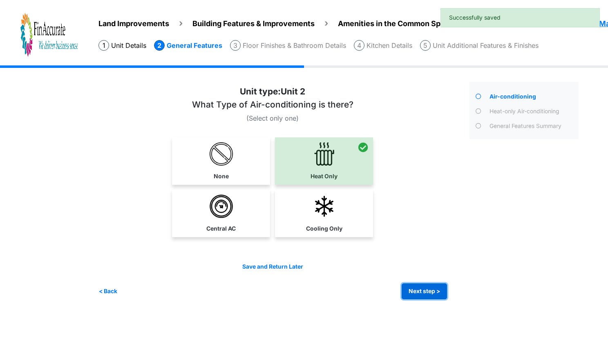
click at [422, 286] on button "Next step >" at bounding box center [424, 291] width 45 height 16
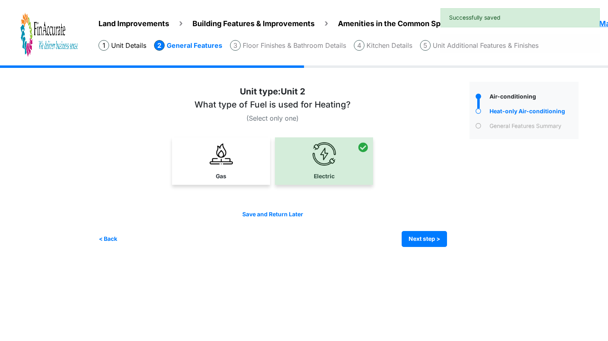
click at [424, 252] on div "Irrigation Flag pole" at bounding box center [342, 162] width 487 height 194
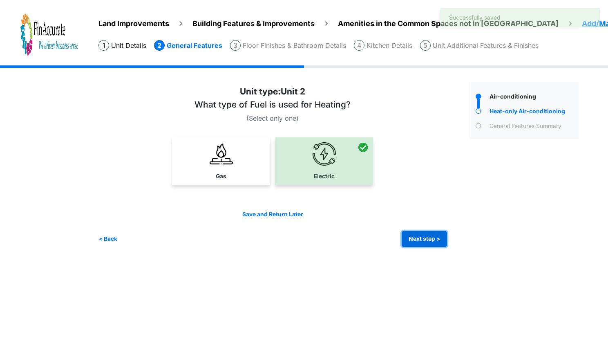
click at [427, 242] on button "Next step >" at bounding box center [424, 239] width 45 height 16
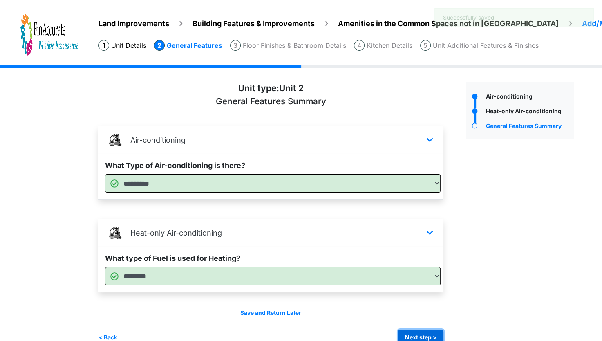
click at [434, 333] on button "Next step >" at bounding box center [420, 338] width 45 height 16
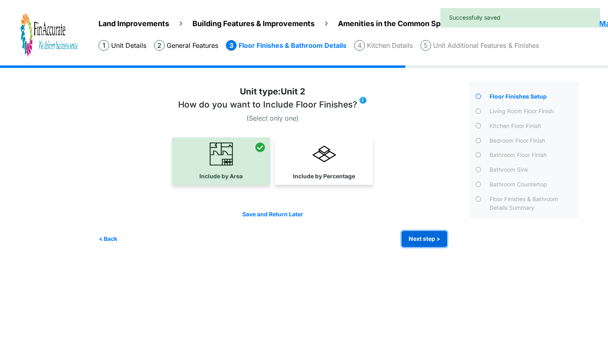
click at [424, 240] on button "Next step >" at bounding box center [424, 239] width 45 height 16
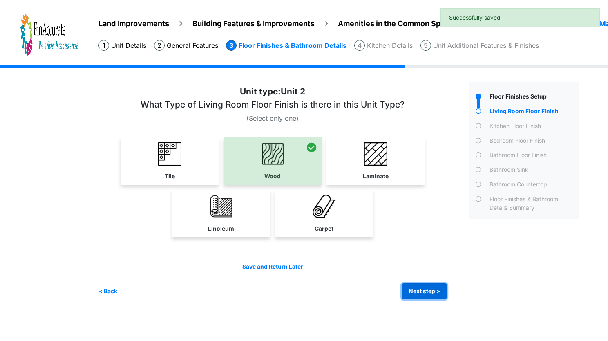
click at [432, 287] on button "Next step >" at bounding box center [424, 291] width 45 height 16
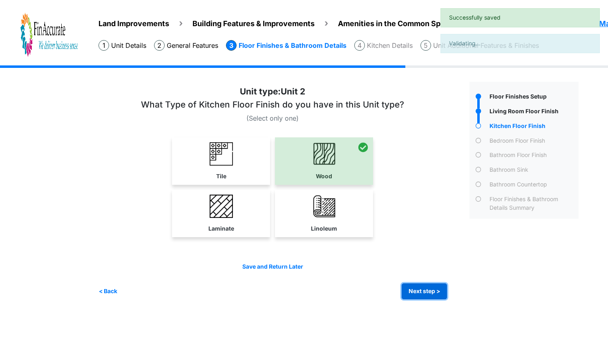
click at [432, 287] on button "Next step >" at bounding box center [424, 291] width 45 height 16
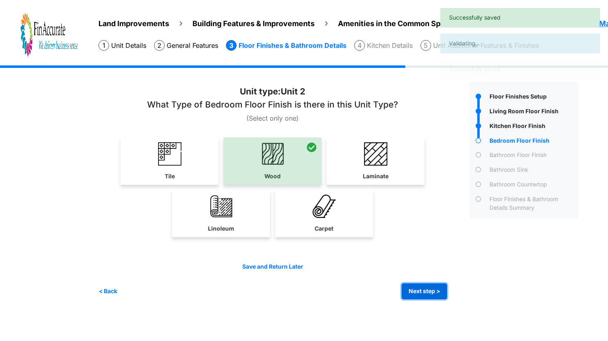
click at [432, 287] on button "Next step >" at bounding box center [424, 291] width 45 height 16
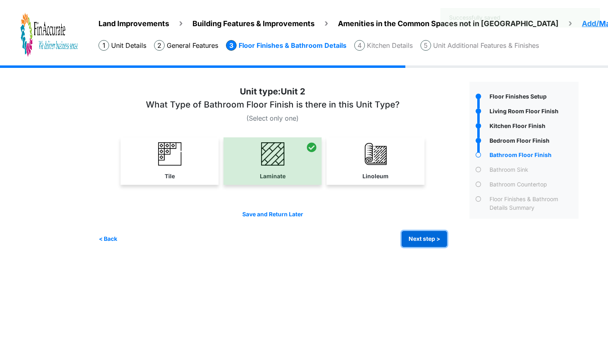
click at [430, 244] on button "Next step >" at bounding box center [424, 239] width 45 height 16
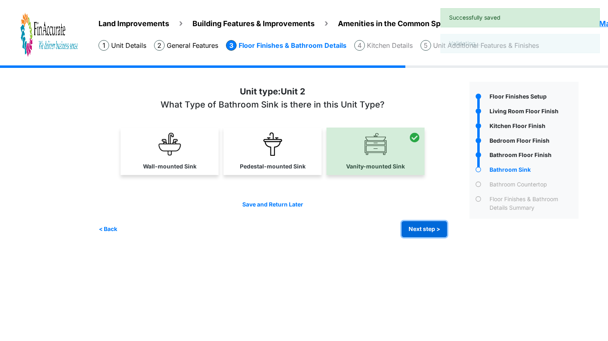
click at [428, 225] on button "Next step >" at bounding box center [424, 229] width 45 height 16
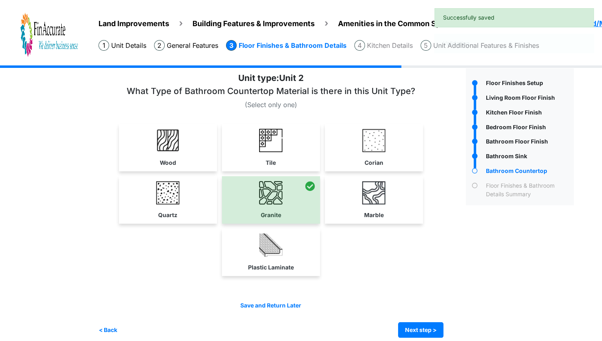
scroll to position [21, 0]
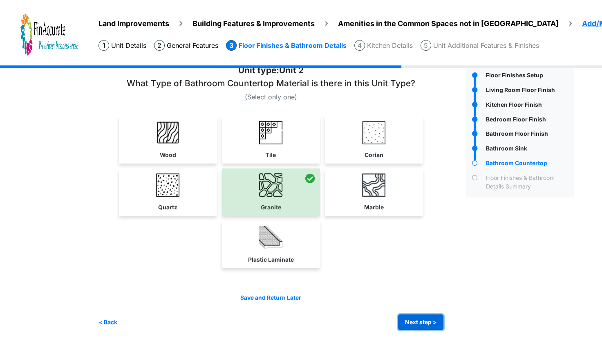
click at [419, 318] on button "Next step >" at bounding box center [420, 322] width 45 height 16
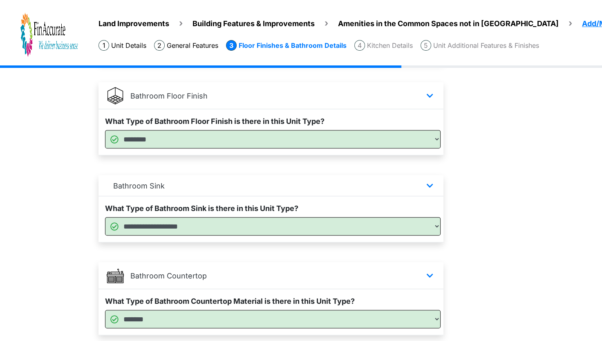
scroll to position [473, 0]
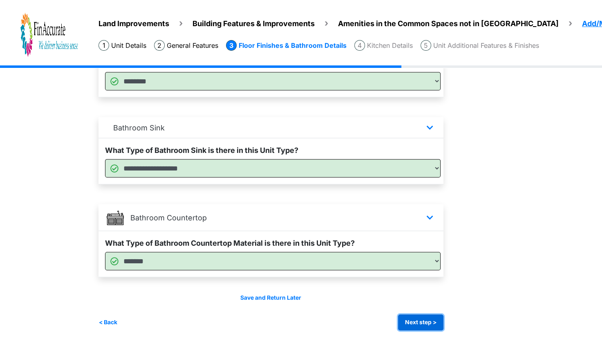
click at [425, 319] on button "Next step >" at bounding box center [420, 322] width 45 height 16
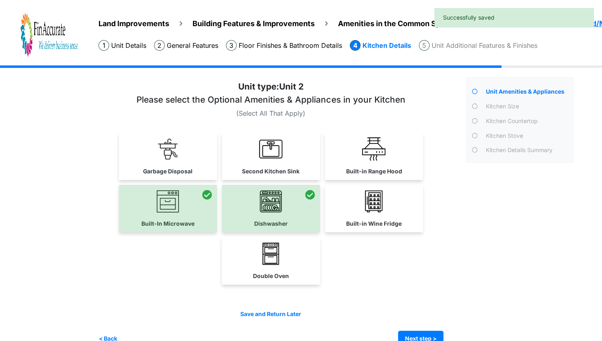
scroll to position [21, 0]
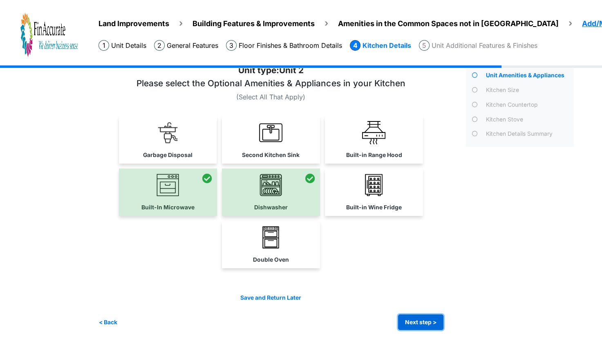
click at [425, 314] on button "Next step >" at bounding box center [420, 322] width 45 height 16
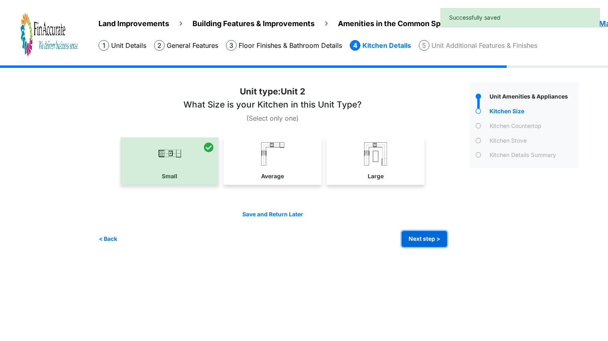
click at [422, 239] on button "Next step >" at bounding box center [424, 239] width 45 height 16
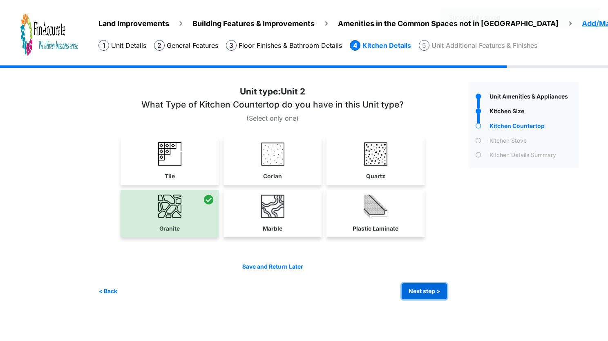
click at [426, 287] on button "Next step >" at bounding box center [424, 291] width 45 height 16
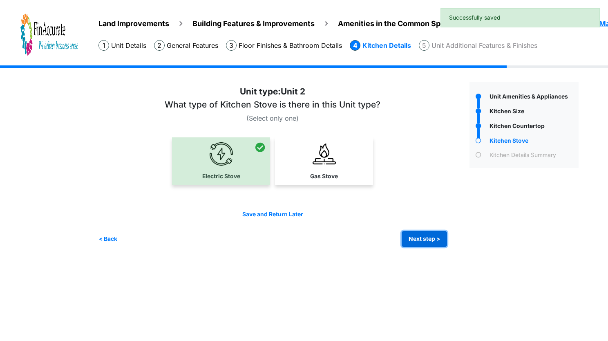
click at [420, 238] on button "Next step >" at bounding box center [424, 239] width 45 height 16
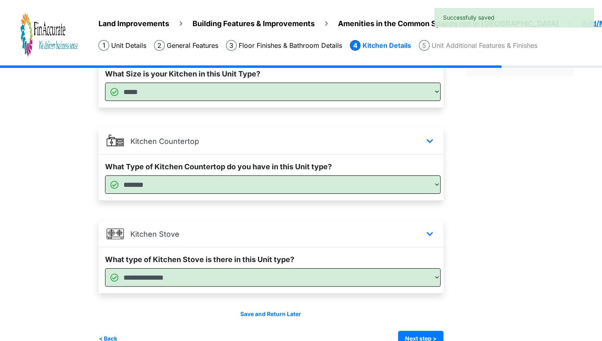
scroll to position [108, 0]
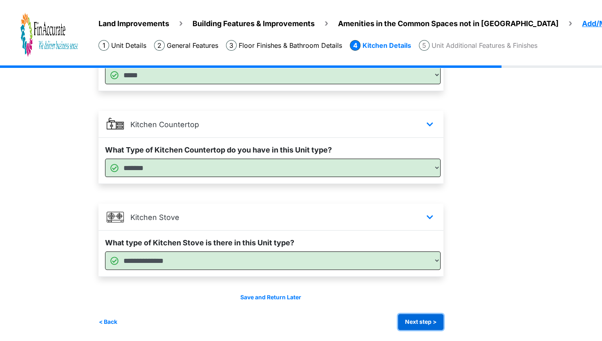
click at [420, 322] on button "Next step >" at bounding box center [420, 322] width 45 height 16
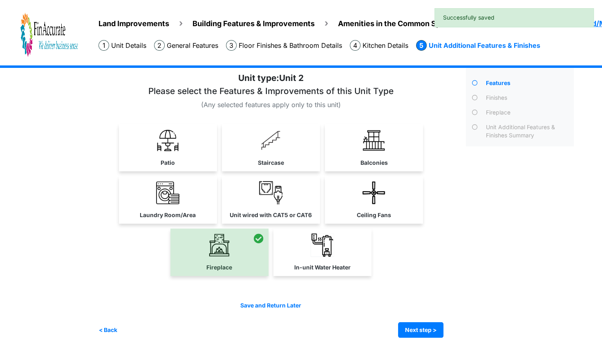
scroll to position [0, 0]
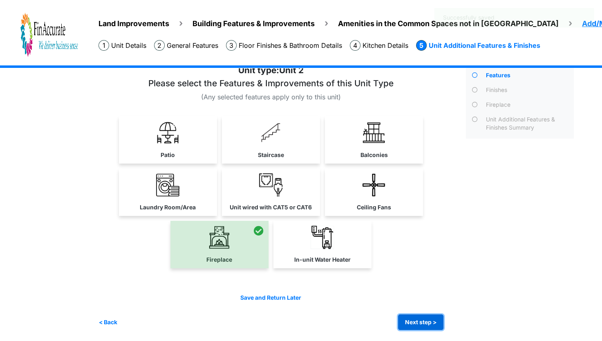
click at [420, 318] on button "Next step >" at bounding box center [420, 322] width 45 height 16
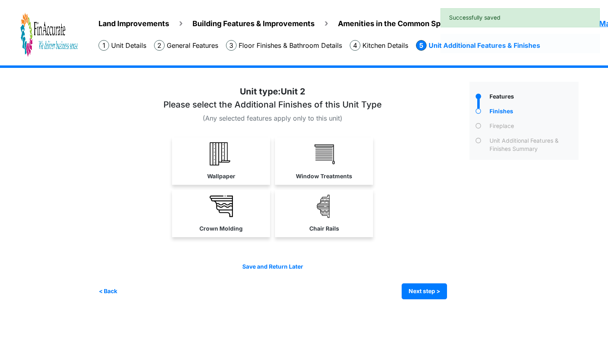
click at [414, 278] on div "Save and Return Later < Back Next step > Save and submit" at bounding box center [273, 280] width 349 height 37
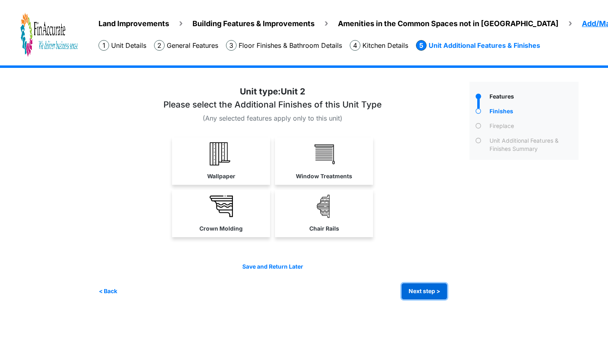
click at [416, 283] on button "Next step >" at bounding box center [424, 291] width 45 height 16
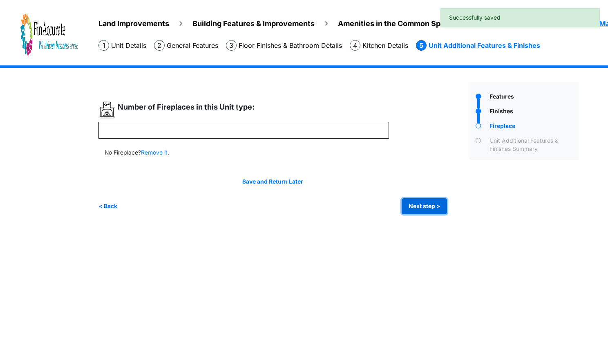
click at [425, 204] on button "Next step >" at bounding box center [424, 206] width 45 height 16
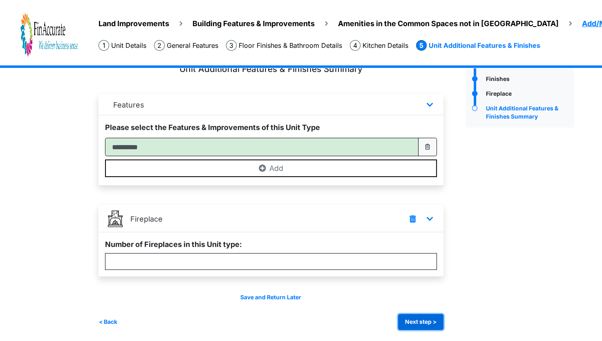
click at [414, 317] on button "Next step >" at bounding box center [420, 322] width 45 height 16
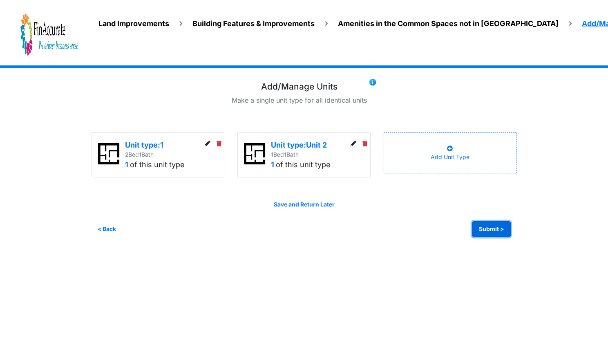
click at [497, 227] on button "Submit >" at bounding box center [491, 229] width 39 height 16
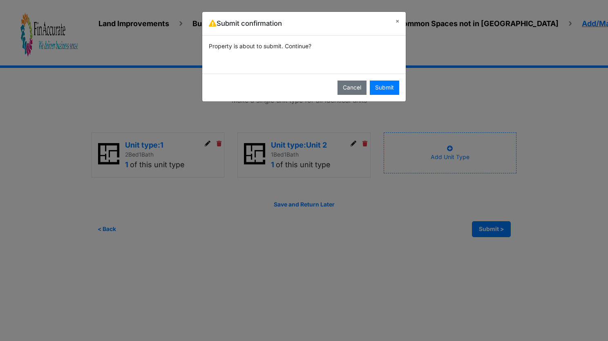
click at [391, 96] on div "Cancel Submit" at bounding box center [304, 88] width 204 height 28
click at [389, 91] on button "Submit" at bounding box center [384, 88] width 29 height 14
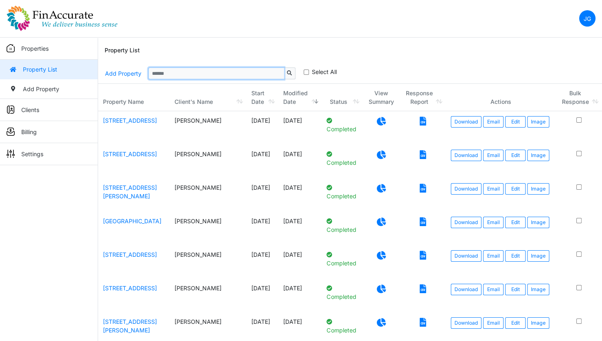
click at [276, 79] on input "Sizing example input" at bounding box center [216, 72] width 136 height 11
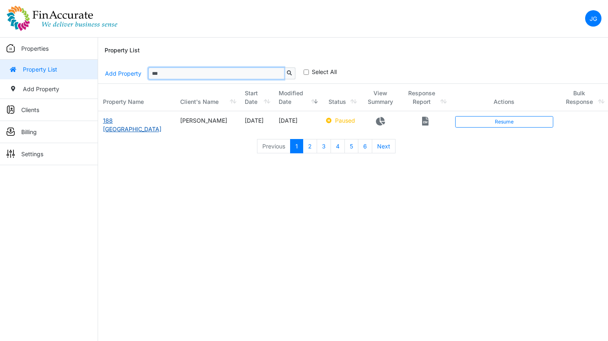
type input "***"
click at [125, 118] on link "188 [GEOGRAPHIC_DATA]" at bounding box center [132, 125] width 58 height 16
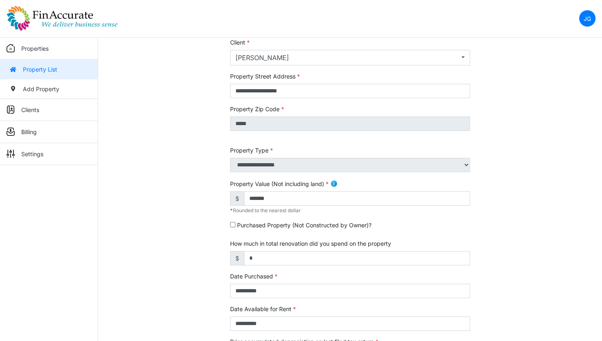
scroll to position [123, 0]
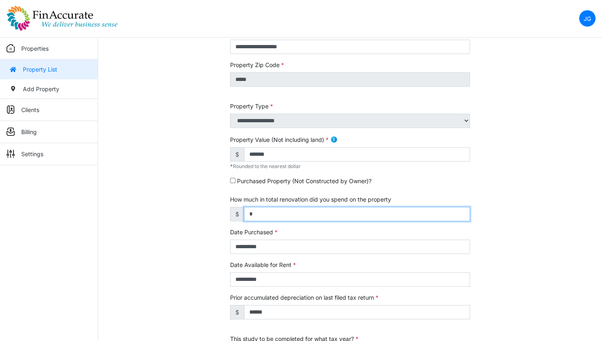
drag, startPoint x: 265, startPoint y: 218, endPoint x: 233, endPoint y: 223, distance: 32.0
click at [233, 223] on form "**********" at bounding box center [350, 212] width 240 height 502
type input "******"
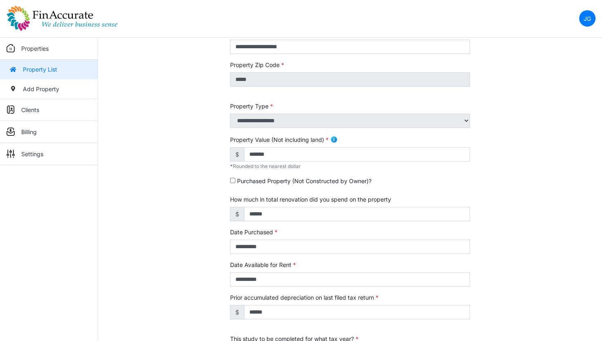
click at [489, 224] on div "**********" at bounding box center [350, 217] width 504 height 512
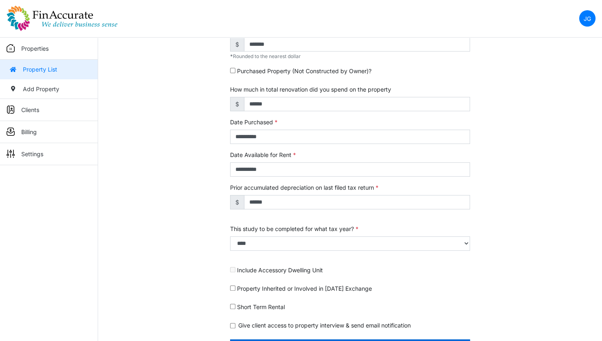
scroll to position [213, 0]
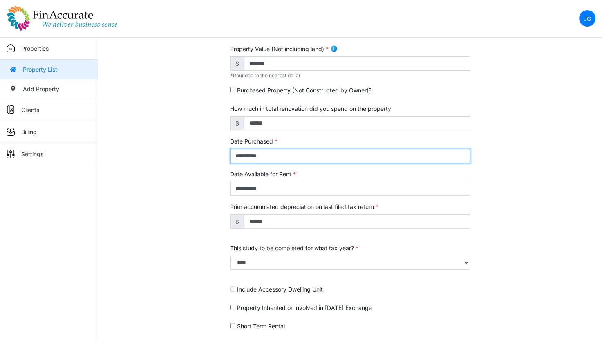
click at [250, 158] on input "**********" at bounding box center [350, 156] width 240 height 14
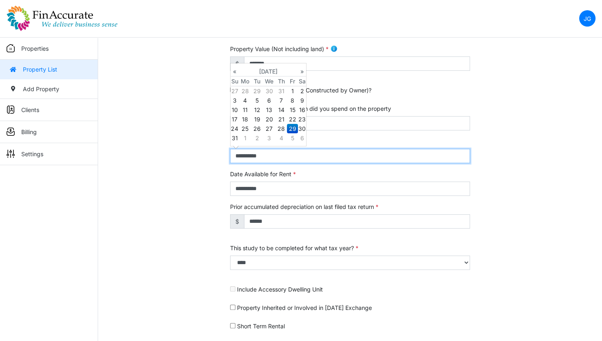
type input "**********"
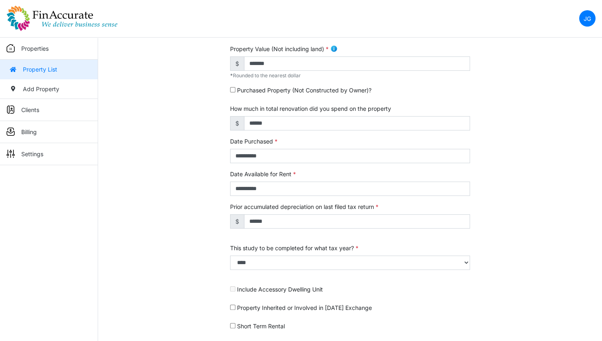
click at [192, 203] on div "**********" at bounding box center [350, 126] width 504 height 512
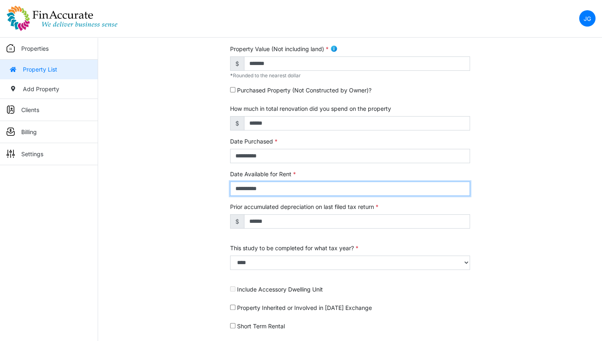
click at [234, 186] on input "**********" at bounding box center [350, 189] width 240 height 14
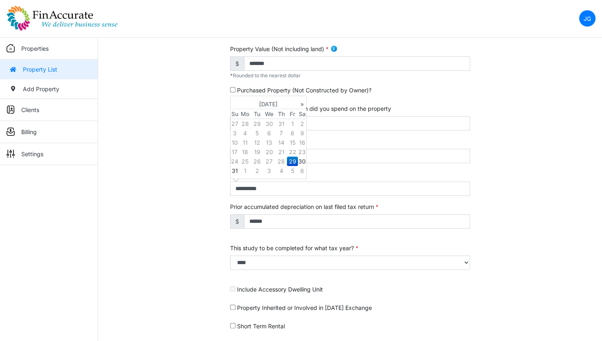
click at [303, 109] on th "Sa" at bounding box center [302, 114] width 8 height 10
click at [280, 102] on th "January 2021" at bounding box center [268, 104] width 59 height 10
click at [294, 160] on span "Dec" at bounding box center [296, 163] width 17 height 22
click at [289, 139] on td "17" at bounding box center [292, 142] width 11 height 9
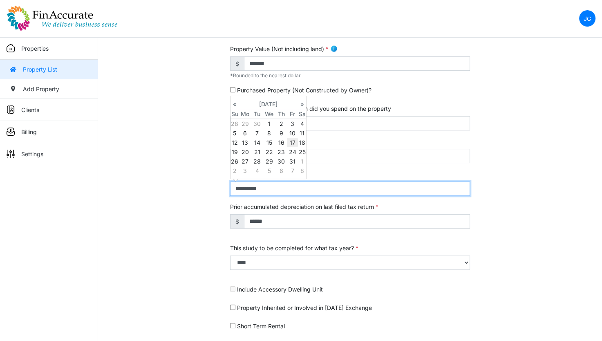
type input "**********"
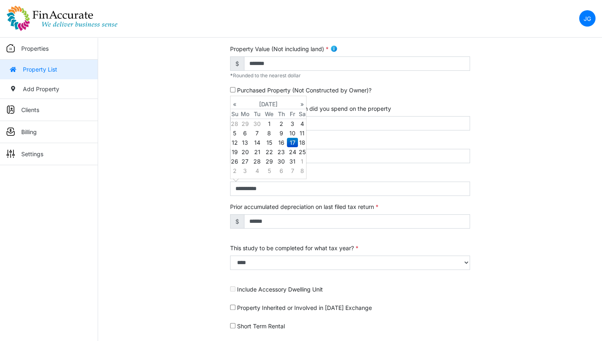
click at [177, 220] on div "**********" at bounding box center [350, 126] width 504 height 512
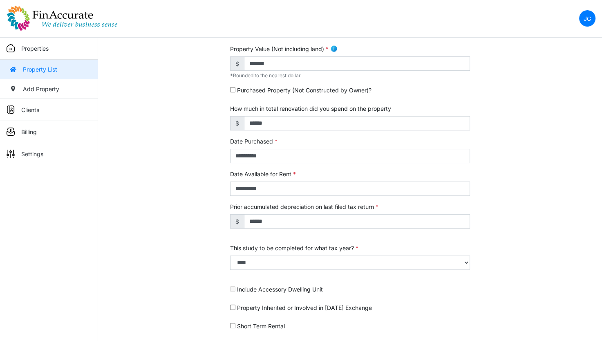
scroll to position [254, 0]
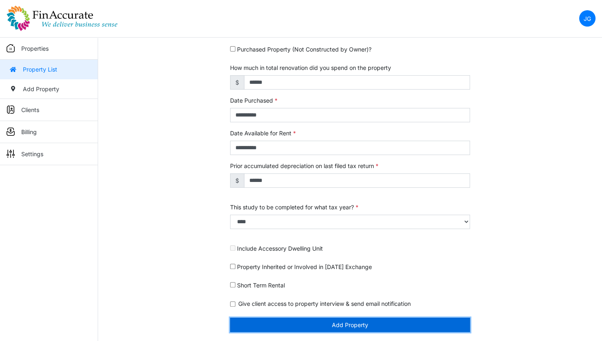
click at [355, 325] on button "Add Property" at bounding box center [350, 325] width 240 height 14
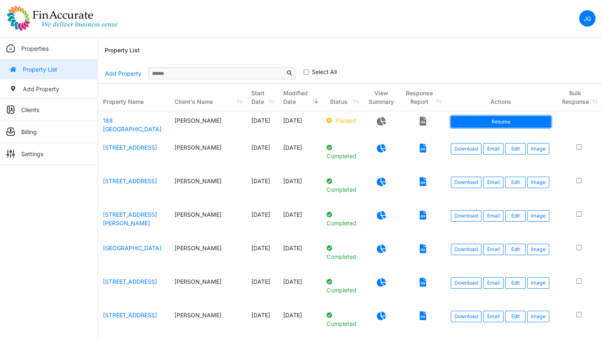
click at [475, 127] on link "Resume" at bounding box center [501, 121] width 100 height 11
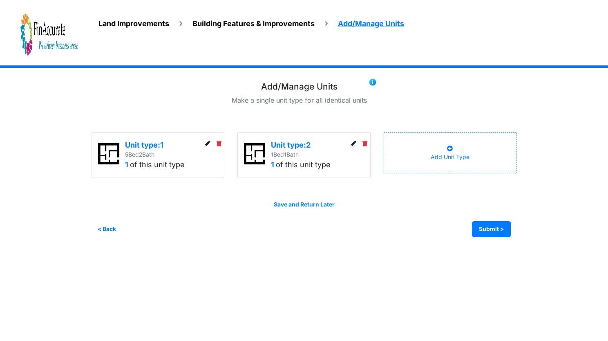
click at [247, 27] on span "Building Features & Improvements" at bounding box center [254, 23] width 122 height 9
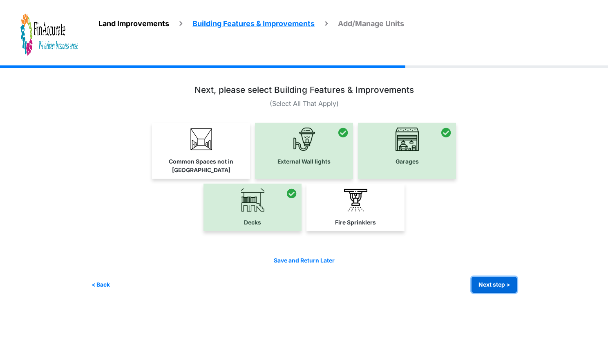
click at [507, 277] on button "Next step >" at bounding box center [494, 285] width 45 height 16
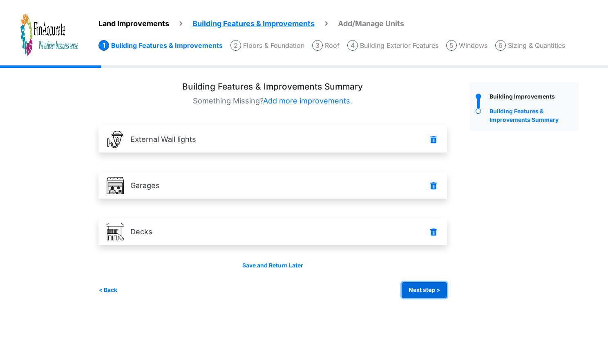
click at [430, 287] on button "Next step >" at bounding box center [424, 290] width 45 height 16
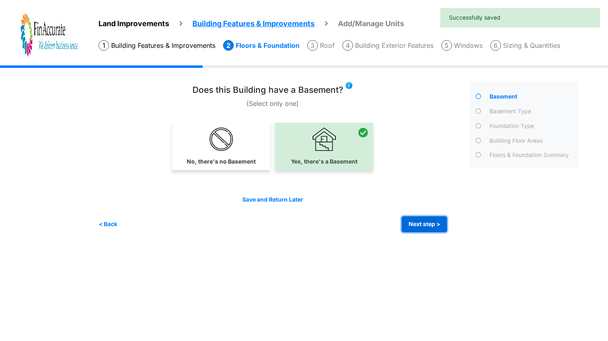
click at [427, 223] on button "Next step >" at bounding box center [424, 224] width 45 height 16
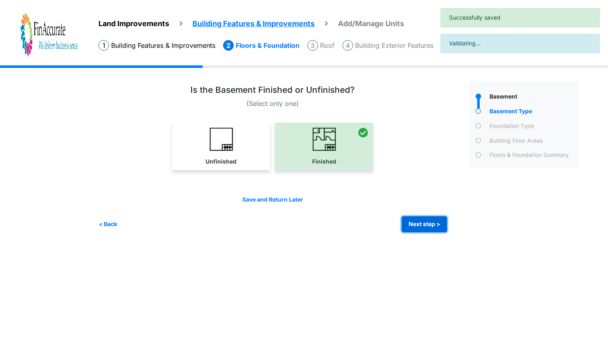
click at [427, 223] on button "Next step >" at bounding box center [424, 224] width 45 height 16
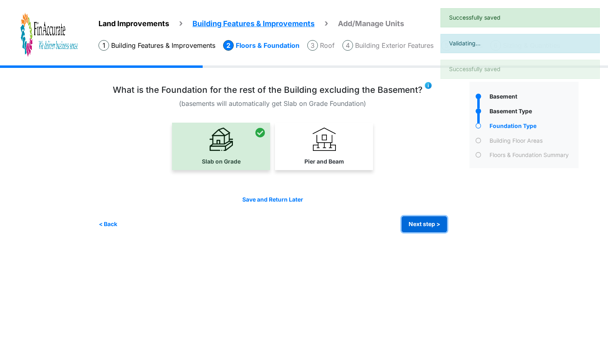
click at [427, 223] on button "Next step >" at bounding box center [424, 224] width 45 height 16
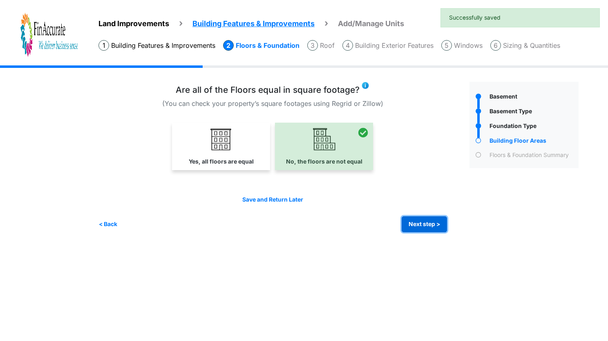
click at [427, 223] on button "Next step >" at bounding box center [424, 224] width 45 height 16
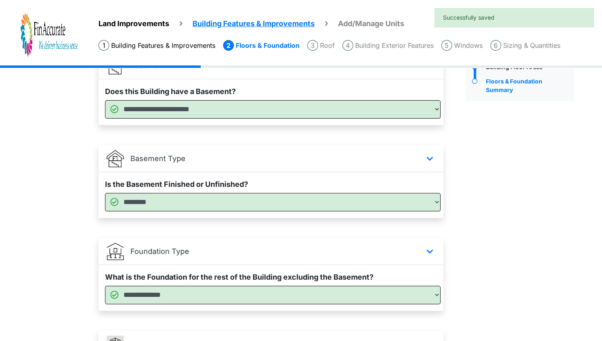
scroll to position [201, 0]
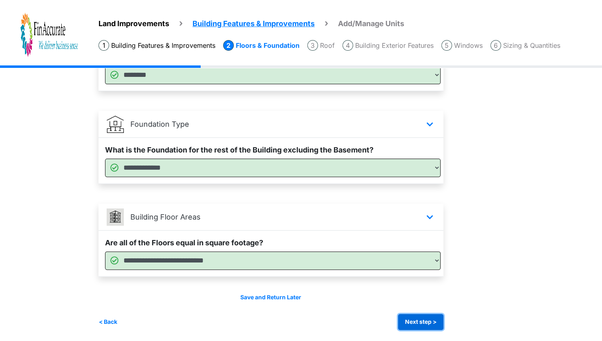
click at [425, 316] on button "Next step >" at bounding box center [420, 322] width 45 height 16
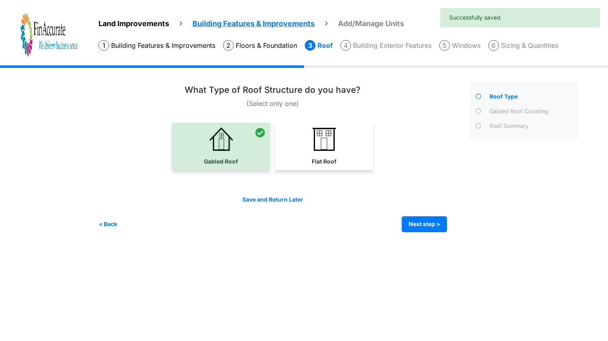
click at [426, 214] on div "Save and Return Later < Back Next step > Save and submit" at bounding box center [273, 213] width 349 height 37
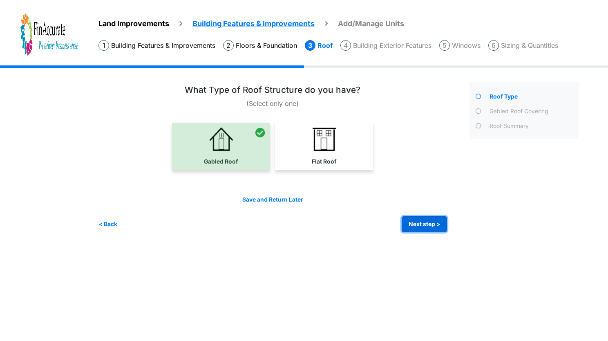
click at [426, 224] on button "Next step >" at bounding box center [424, 224] width 45 height 16
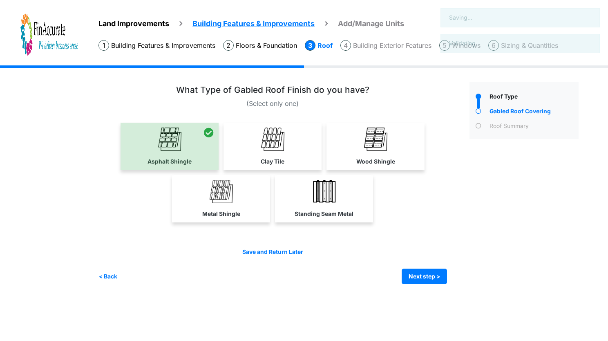
click at [426, 224] on div at bounding box center [273, 175] width 349 height 105
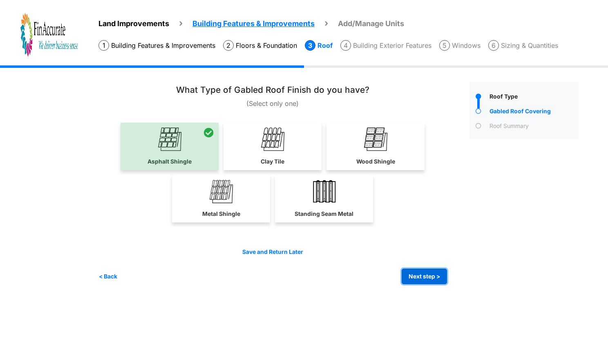
click at [434, 280] on button "Next step >" at bounding box center [424, 277] width 45 height 16
click at [0, 0] on select "**********" at bounding box center [0, 0] width 0 height 0
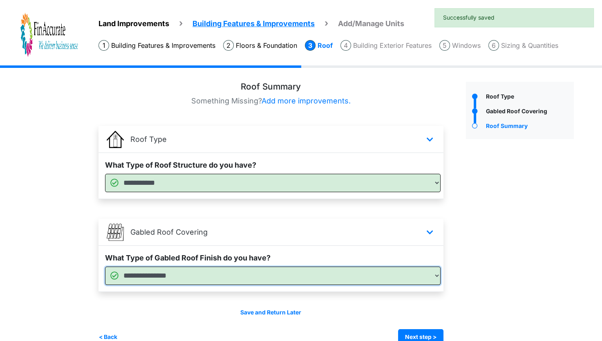
scroll to position [16, 0]
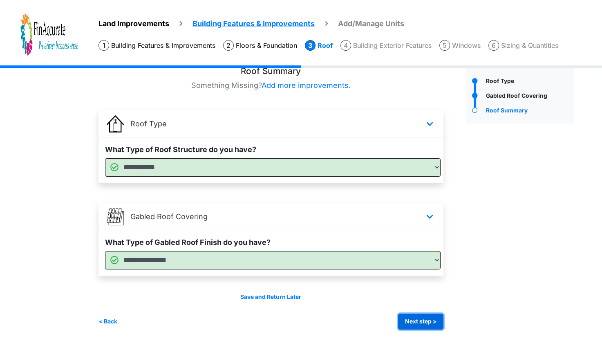
click at [426, 316] on button "Next step >" at bounding box center [420, 322] width 45 height 16
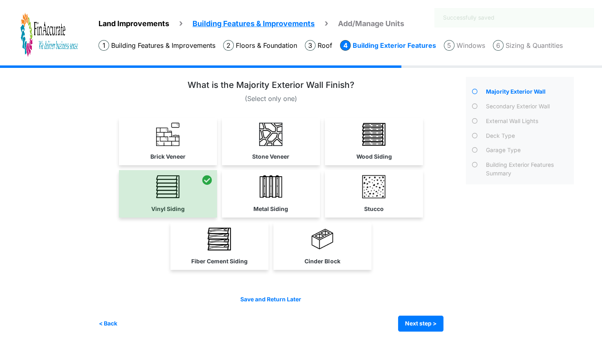
scroll to position [7, 0]
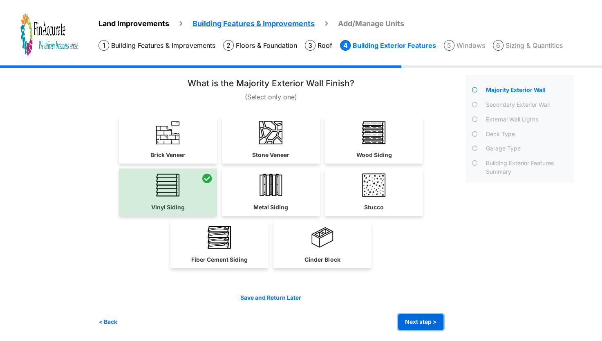
click at [427, 320] on button "Next step >" at bounding box center [420, 322] width 45 height 16
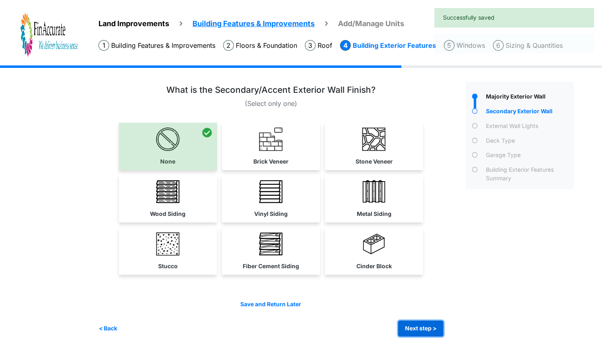
click at [427, 321] on button "Next step >" at bounding box center [420, 329] width 45 height 16
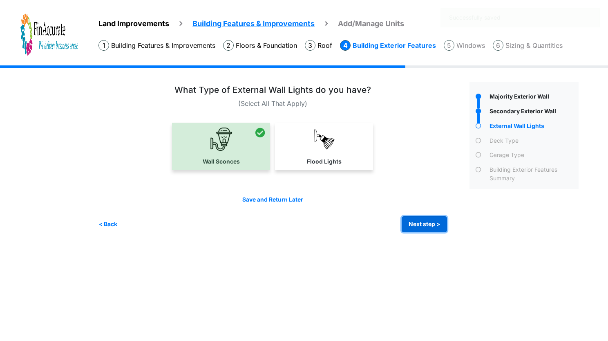
click at [424, 222] on button "Next step >" at bounding box center [424, 224] width 45 height 16
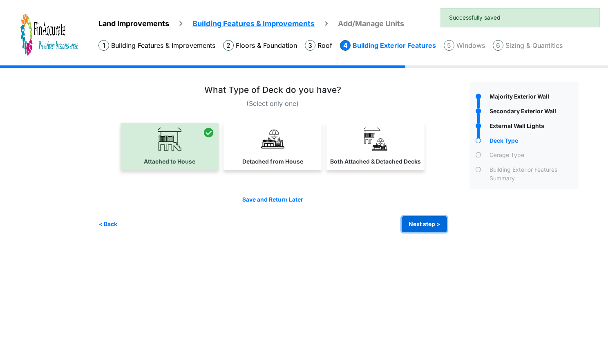
click at [427, 224] on button "Next step >" at bounding box center [424, 224] width 45 height 16
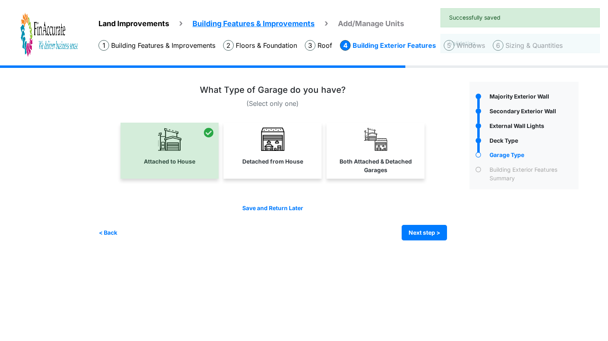
click at [427, 224] on div "Save and Return Later < Back Next step > Save and submit" at bounding box center [273, 222] width 349 height 37
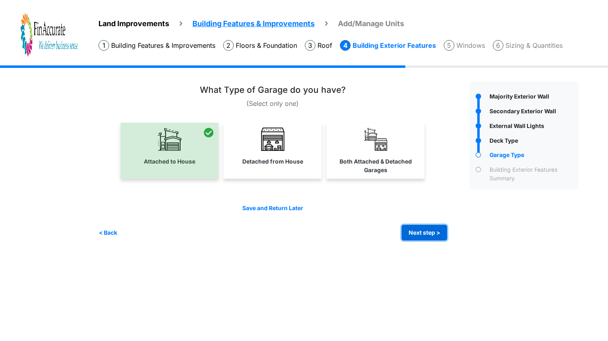
click at [426, 227] on button "Next step >" at bounding box center [424, 233] width 45 height 16
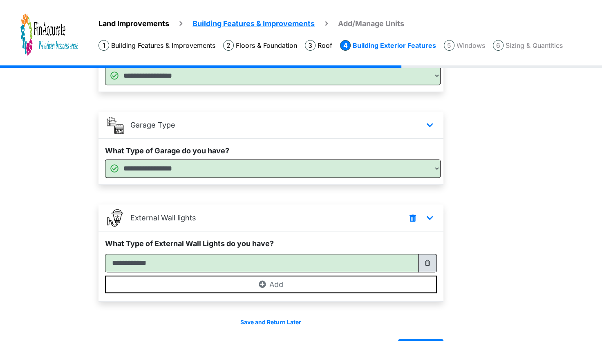
scroll to position [317, 0]
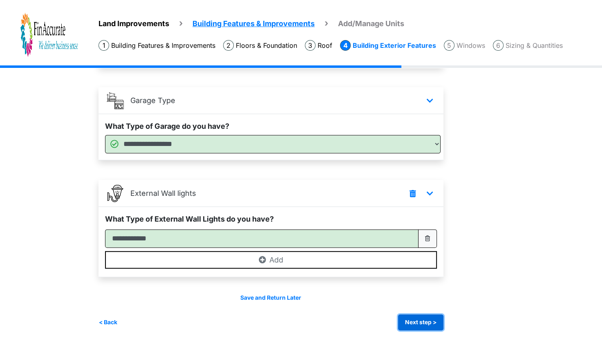
click at [408, 314] on button "Next step >" at bounding box center [420, 322] width 45 height 16
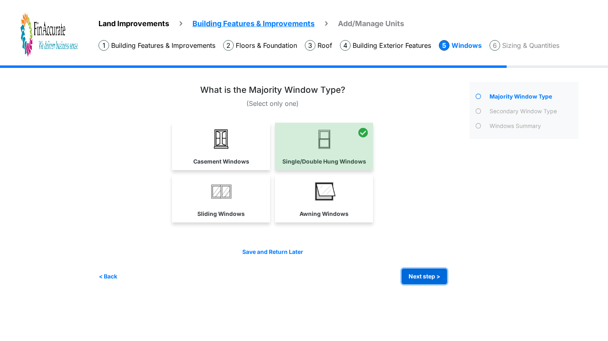
click at [420, 271] on button "Next step >" at bounding box center [424, 277] width 45 height 16
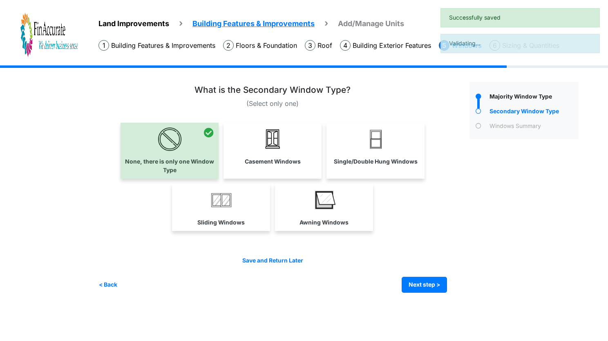
click at [420, 271] on div "Save and Return Later < Back Next step > Save and submit" at bounding box center [273, 274] width 349 height 37
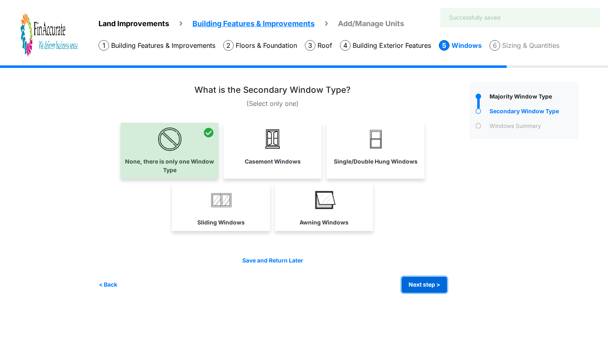
click at [420, 284] on button "Next step >" at bounding box center [424, 285] width 45 height 16
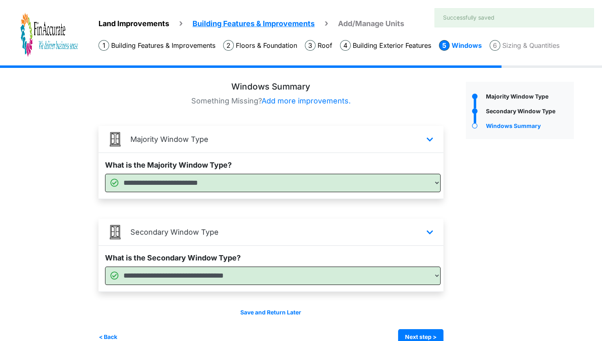
scroll to position [16, 0]
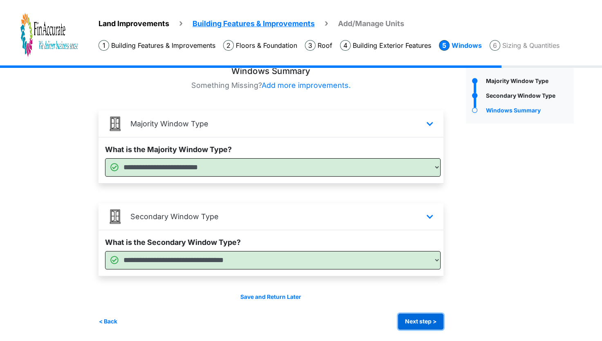
click at [426, 317] on button "Next step >" at bounding box center [420, 322] width 45 height 16
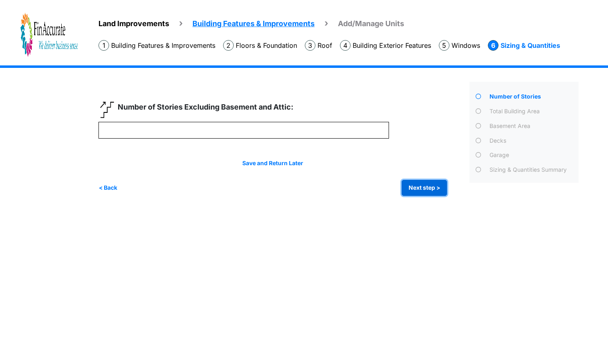
click at [428, 186] on button "Next step >" at bounding box center [424, 188] width 45 height 16
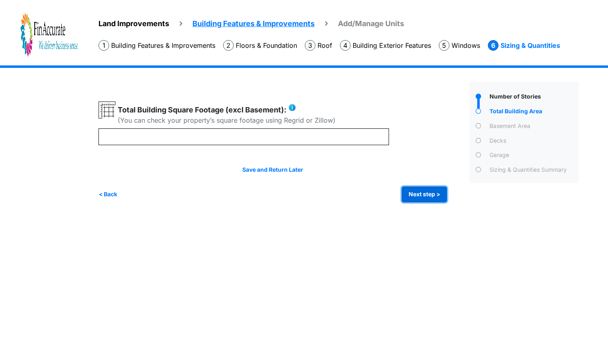
click at [419, 190] on button "Next step >" at bounding box center [424, 194] width 45 height 16
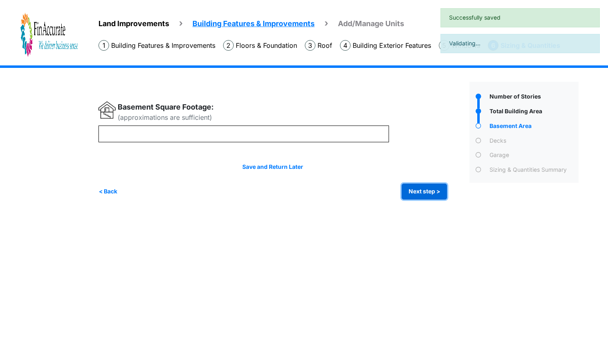
click at [419, 190] on button "Next step >" at bounding box center [424, 192] width 45 height 16
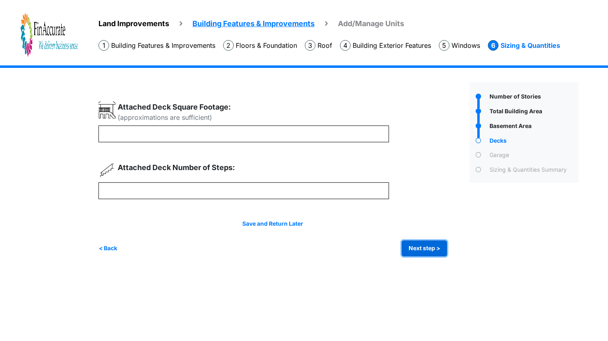
click at [423, 242] on button "Next step >" at bounding box center [424, 248] width 45 height 16
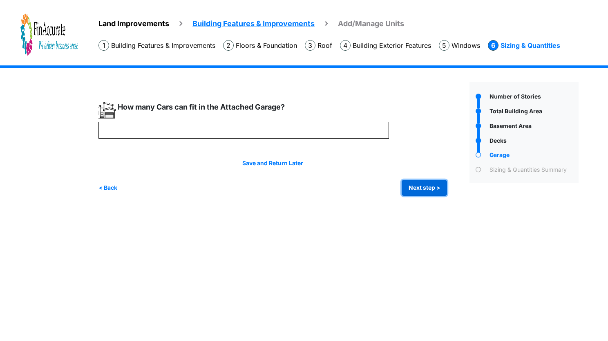
click at [437, 185] on button "Next step >" at bounding box center [424, 188] width 45 height 16
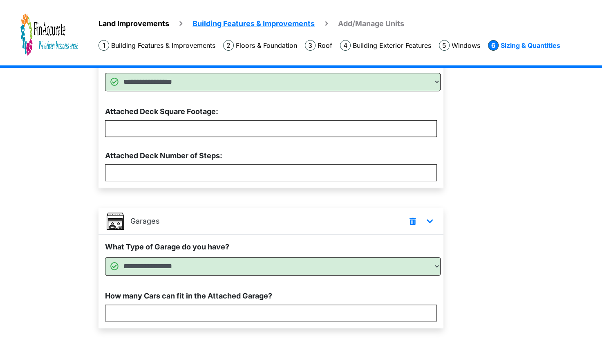
scroll to position [427, 0]
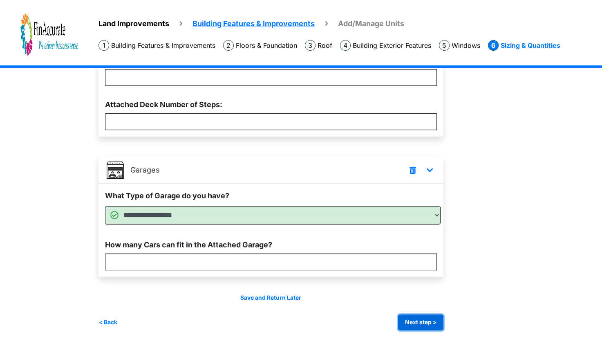
click at [427, 315] on button "Next step >" at bounding box center [420, 322] width 45 height 16
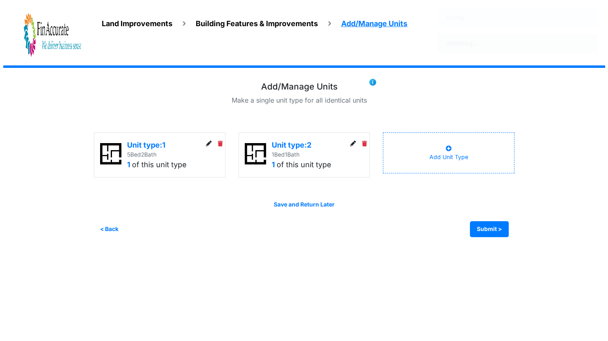
scroll to position [0, 0]
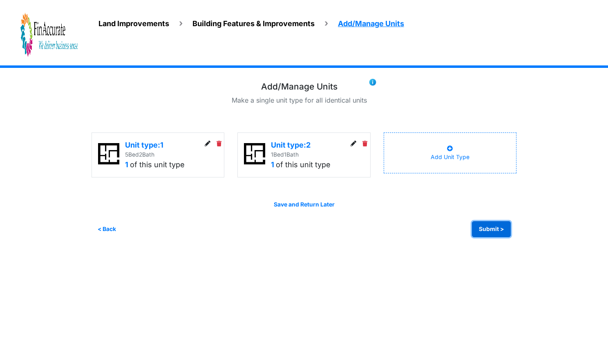
click at [486, 229] on button "Submit >" at bounding box center [491, 229] width 39 height 16
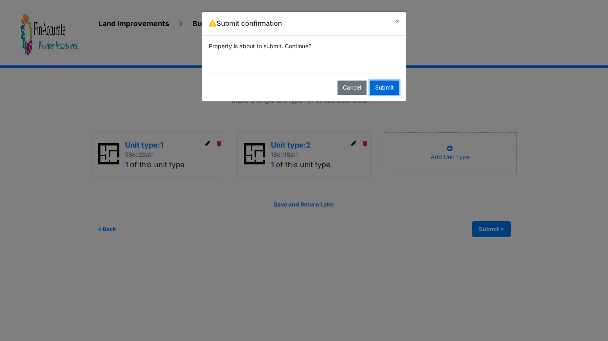
click at [394, 89] on button "Submit" at bounding box center [384, 88] width 29 height 14
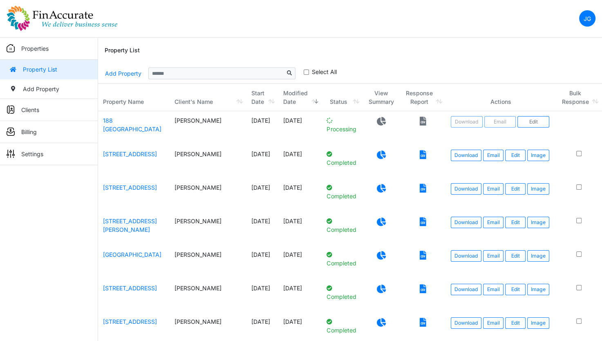
click at [478, 48] on div "Property List" at bounding box center [350, 51] width 491 height 26
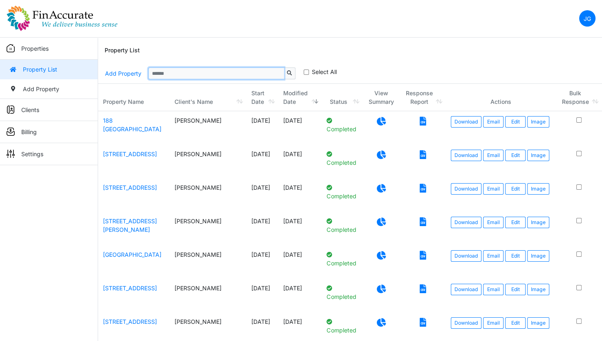
click at [195, 76] on input "Sizing example input" at bounding box center [216, 72] width 136 height 11
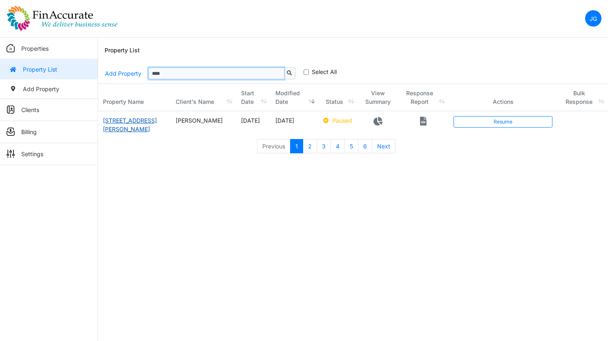
type input "****"
click at [122, 118] on link "[STREET_ADDRESS][PERSON_NAME]" at bounding box center [130, 125] width 54 height 16
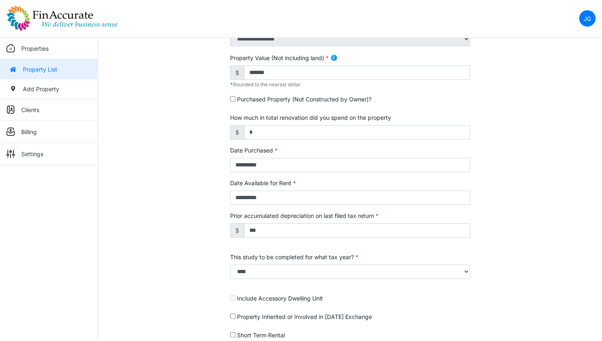
scroll to position [254, 0]
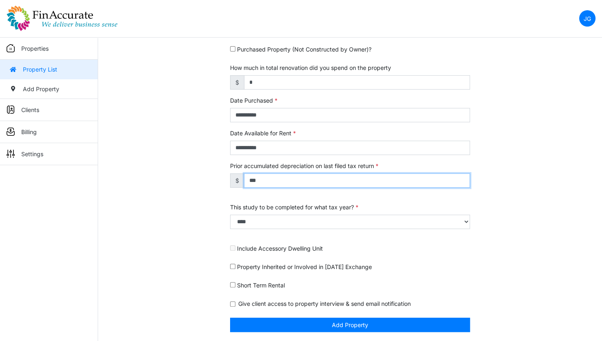
drag, startPoint x: 269, startPoint y: 178, endPoint x: 243, endPoint y: 182, distance: 26.1
click at [243, 182] on div "$ ***" at bounding box center [350, 180] width 240 height 14
type input "**"
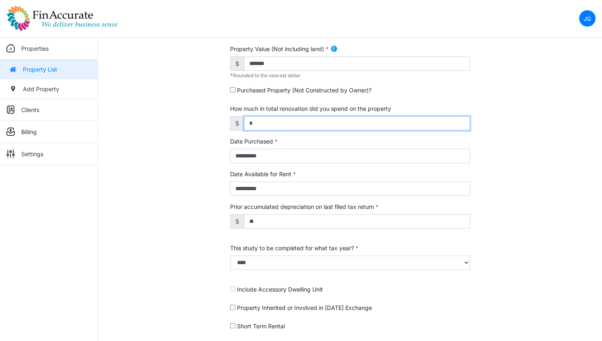
drag, startPoint x: 267, startPoint y: 126, endPoint x: 241, endPoint y: 129, distance: 25.5
click at [241, 129] on div "$ *" at bounding box center [350, 123] width 240 height 14
type input "*******"
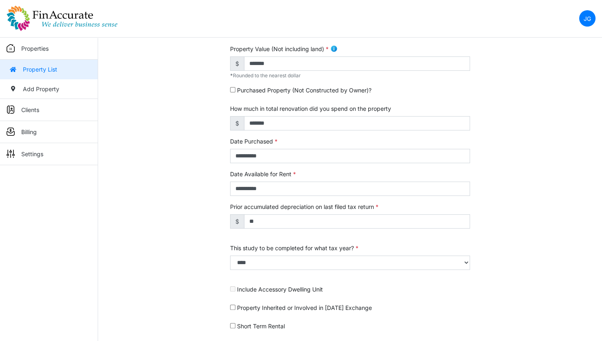
click at [192, 167] on div "**********" at bounding box center [350, 126] width 504 height 512
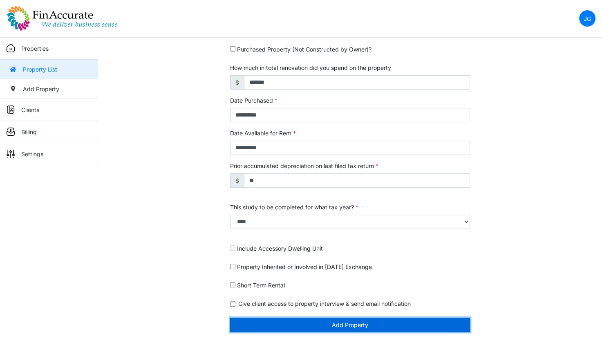
click at [321, 326] on button "Add Property" at bounding box center [350, 325] width 240 height 14
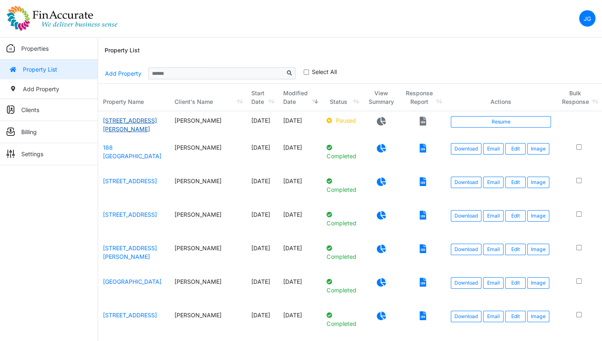
click at [124, 122] on link "[STREET_ADDRESS][PERSON_NAME]" at bounding box center [130, 125] width 54 height 16
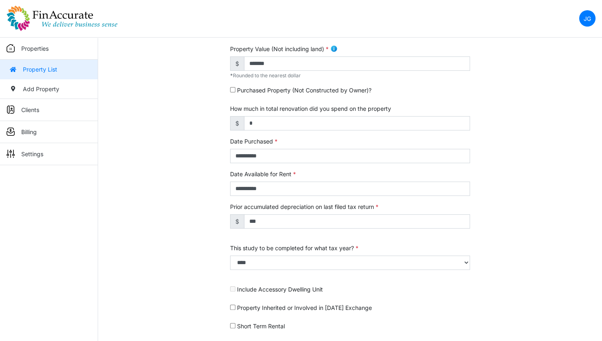
scroll to position [173, 0]
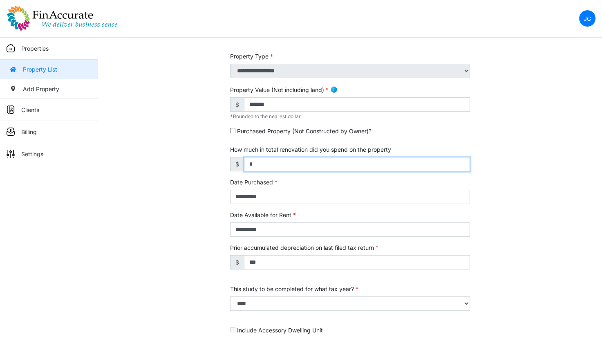
drag, startPoint x: 285, startPoint y: 165, endPoint x: 233, endPoint y: 166, distance: 51.9
click at [233, 166] on div "$ *" at bounding box center [350, 164] width 240 height 14
type input "*******"
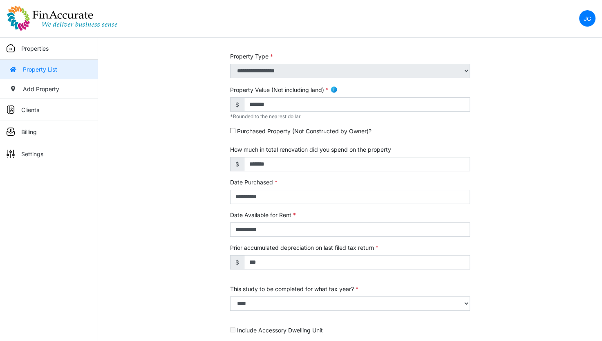
click at [144, 247] on div "**********" at bounding box center [350, 167] width 504 height 512
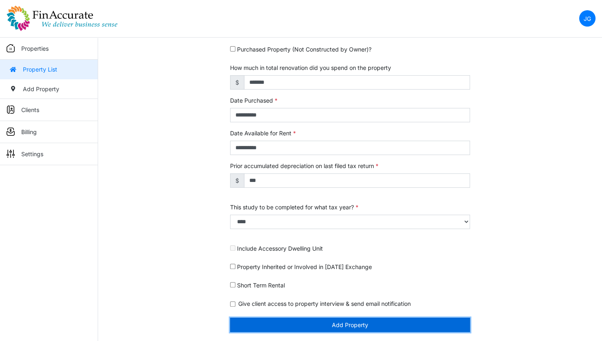
click at [299, 328] on button "Add Property" at bounding box center [350, 325] width 240 height 14
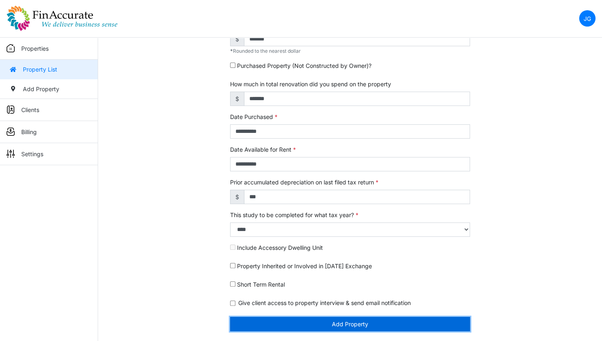
scroll to position [229, 0]
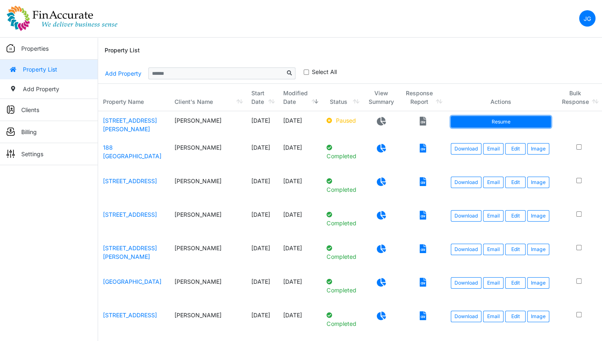
click at [484, 124] on link "Resume" at bounding box center [501, 121] width 100 height 11
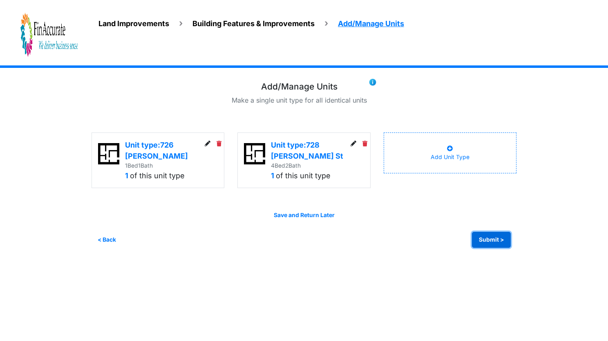
click at [493, 242] on button "Submit >" at bounding box center [491, 240] width 39 height 16
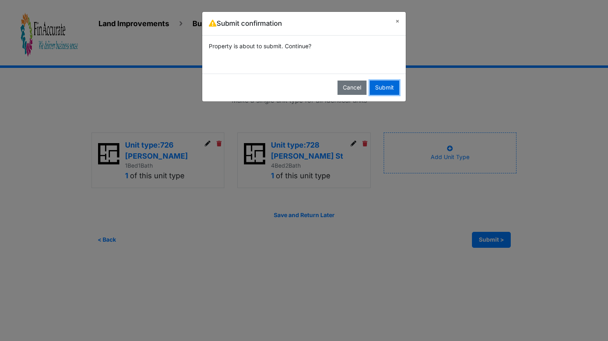
click at [394, 93] on button "Submit" at bounding box center [384, 88] width 29 height 14
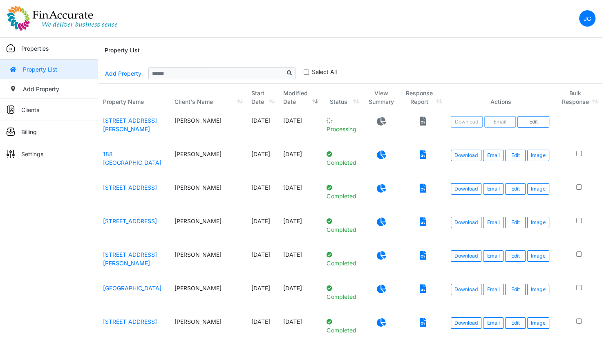
click at [197, 44] on div "Property List" at bounding box center [350, 51] width 491 height 26
click at [16, 221] on div "Properties Property List Add Property Clients Client List Add Client Billing Vi…" at bounding box center [49, 208] width 98 height 341
